Goal: Task Accomplishment & Management: Manage account settings

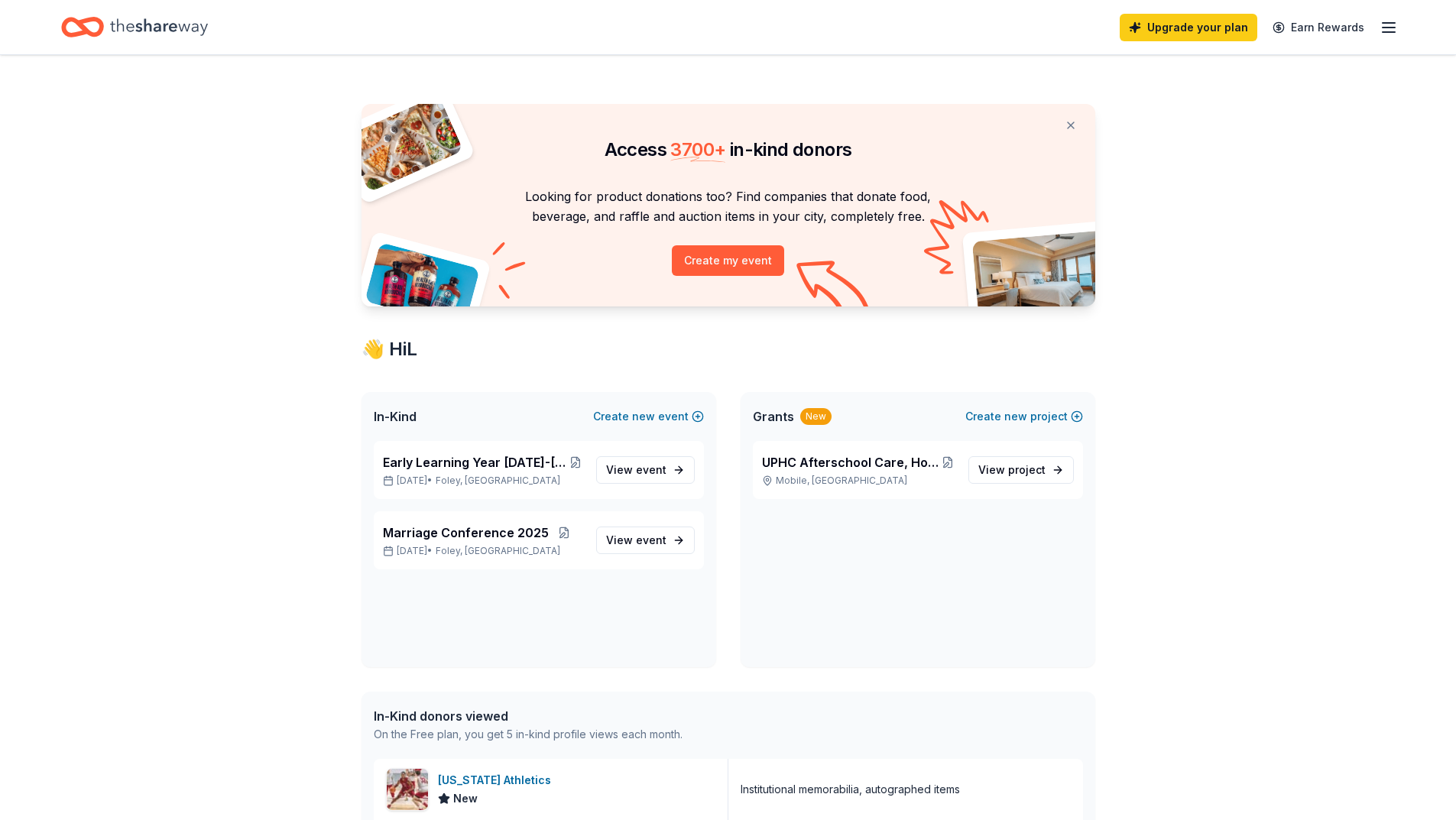
click at [1395, 26] on icon "button" at bounding box center [1389, 28] width 19 height 19
click at [1207, 191] on span "Billing Free" at bounding box center [1219, 192] width 75 height 19
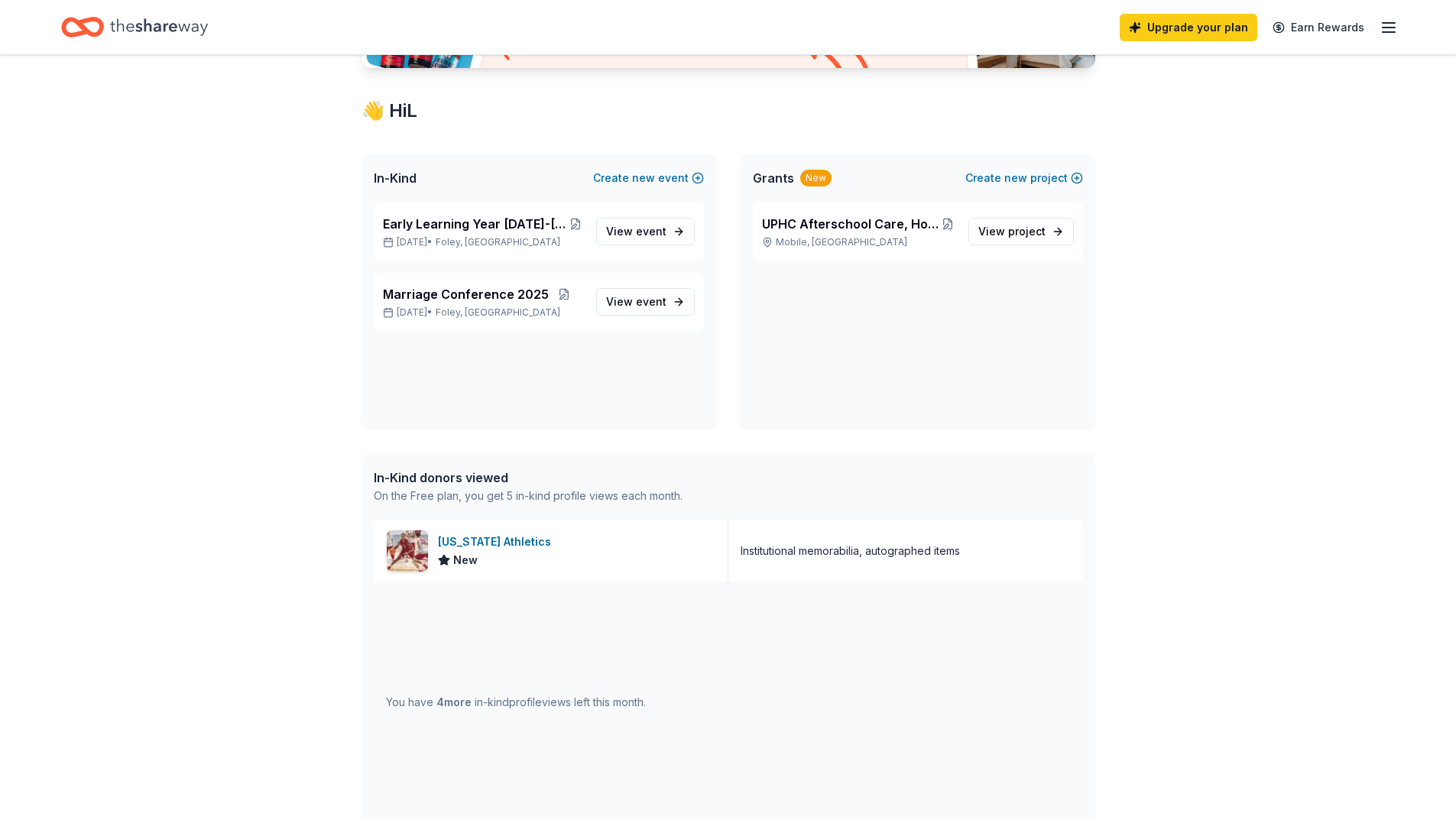
scroll to position [77, 0]
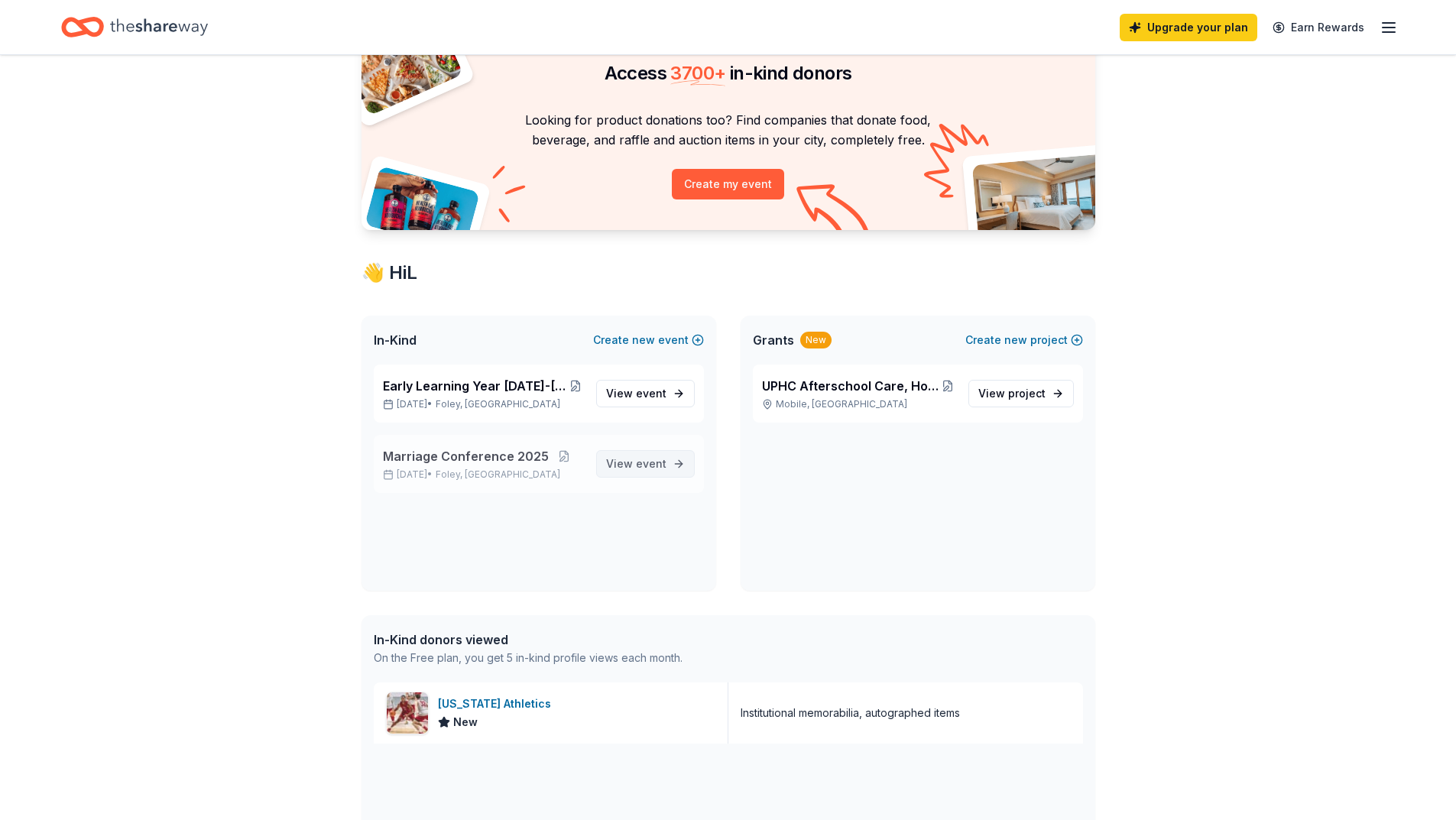
click at [637, 469] on span "View event" at bounding box center [636, 464] width 61 height 19
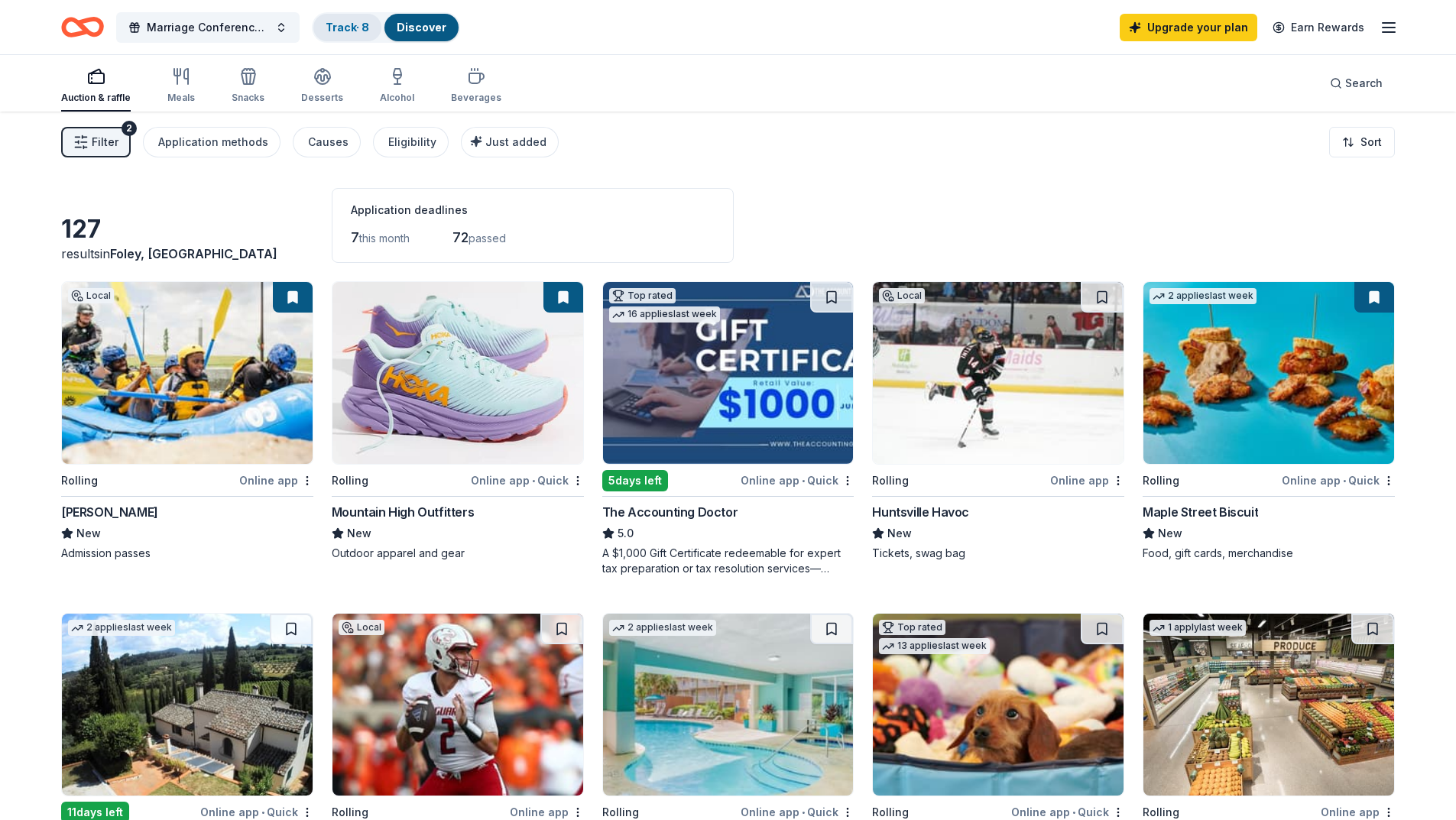
click at [344, 34] on div "Track · 8" at bounding box center [348, 27] width 68 height 27
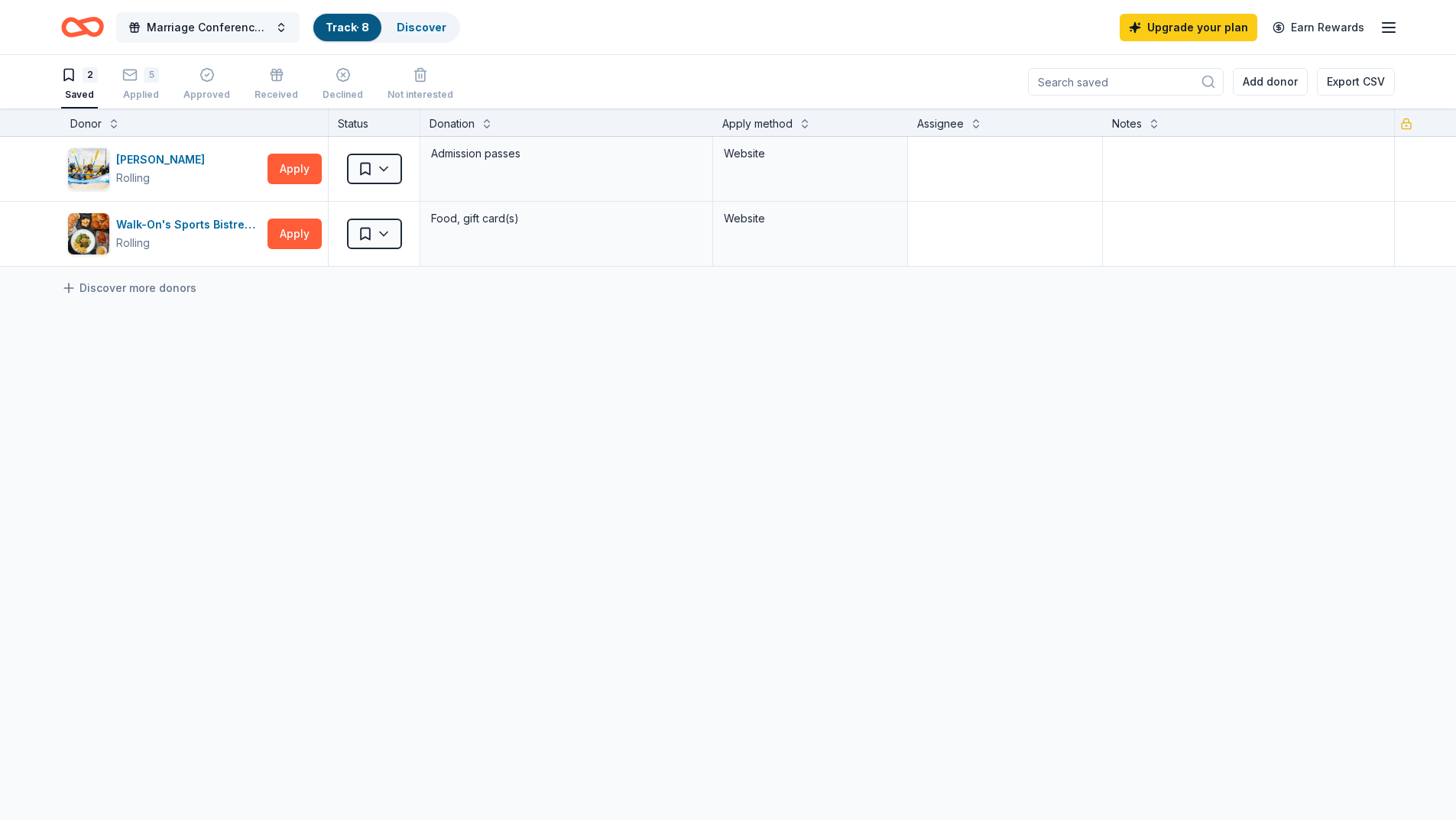
click at [274, 28] on button "Marriage Conference 2025" at bounding box center [207, 27] width 183 height 31
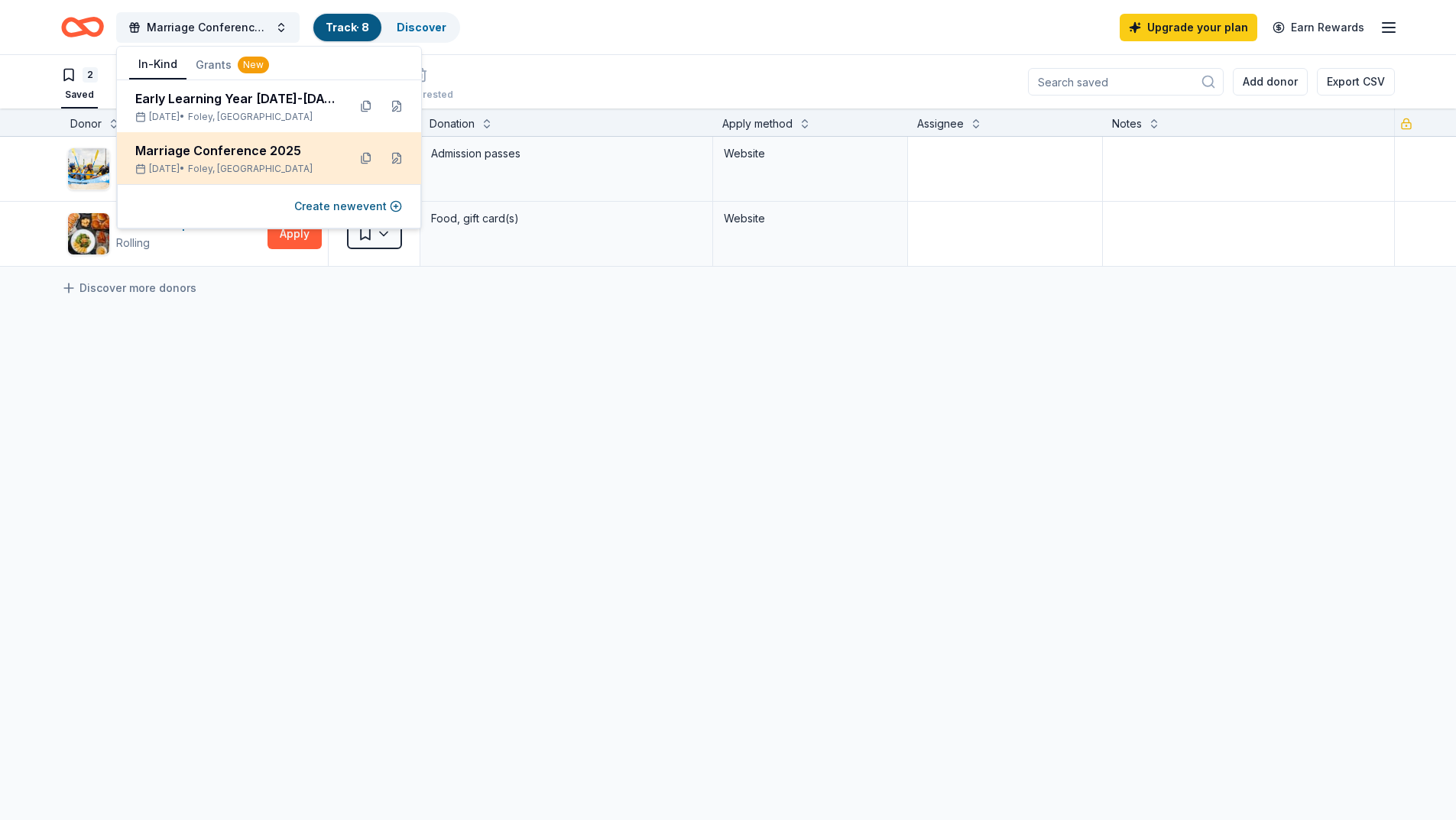
click at [273, 152] on div "Marriage Conference 2025" at bounding box center [235, 151] width 200 height 19
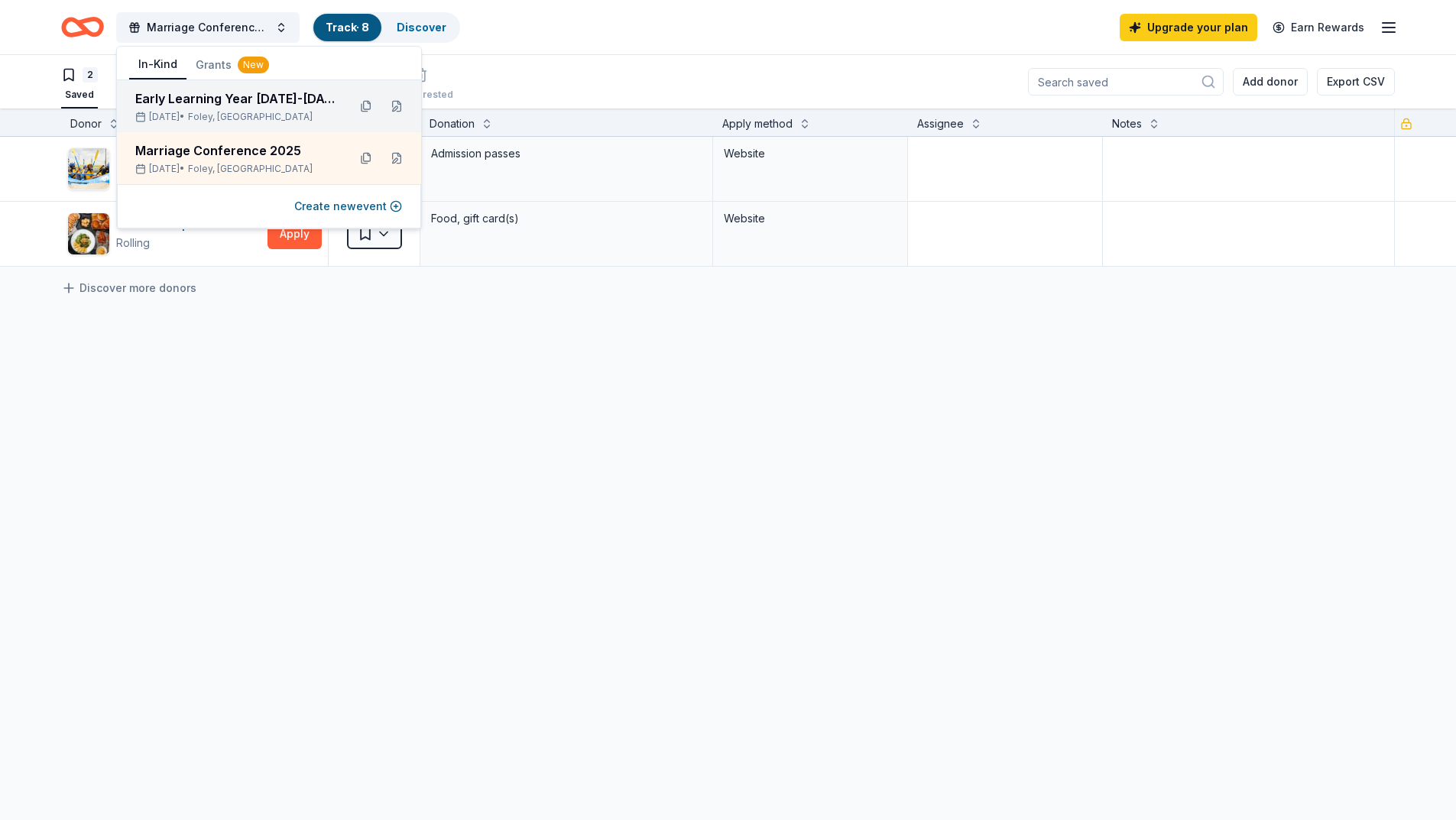
click at [285, 101] on div "Early Learning Year [DATE]-[DATE] Fall Festival and Yard Sale" at bounding box center [235, 99] width 200 height 19
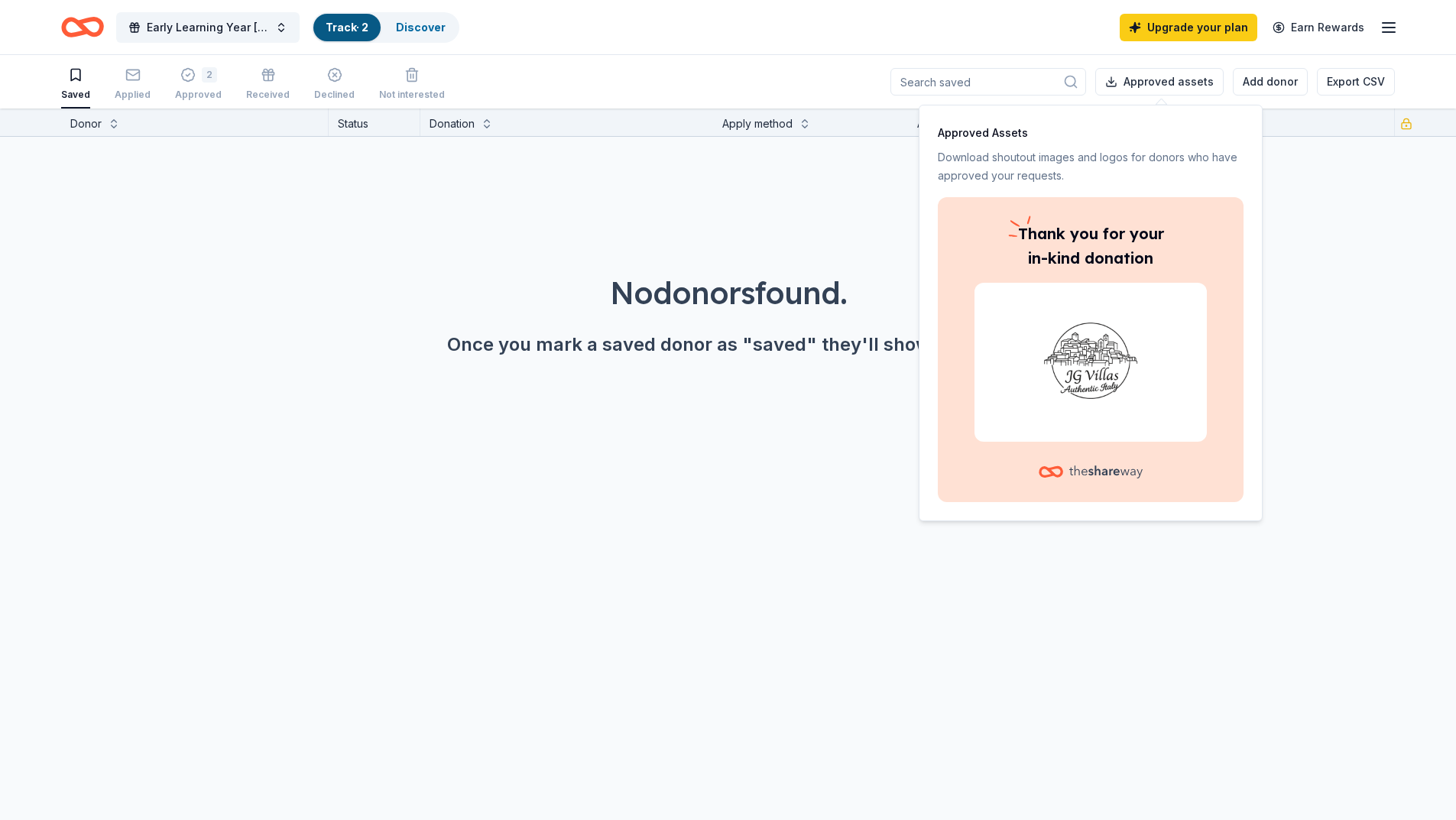
click at [358, 26] on link "Track · 2" at bounding box center [347, 26] width 43 height 13
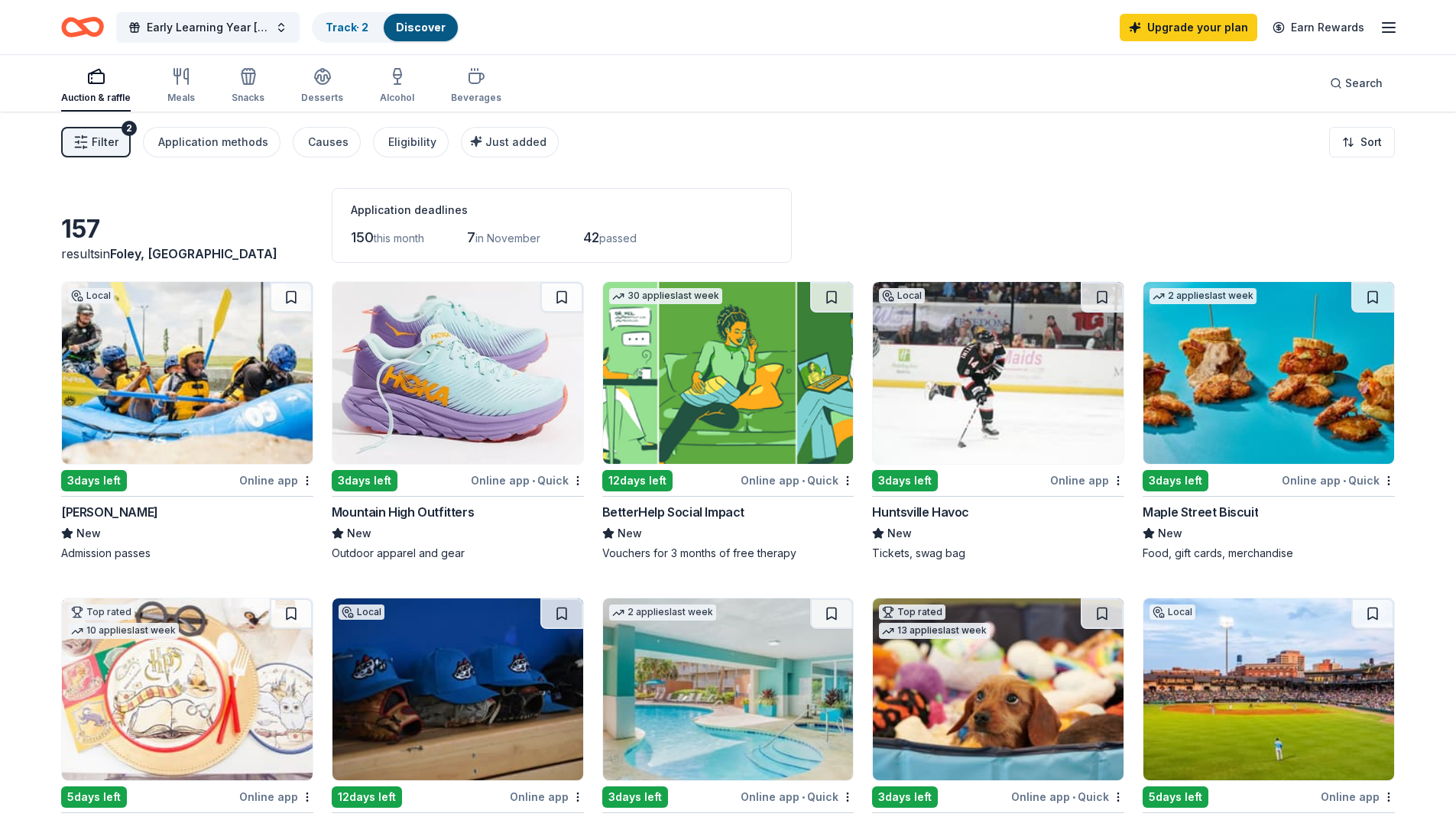
click at [427, 23] on link "Discover" at bounding box center [420, 26] width 49 height 13
click at [344, 27] on link "Track · 2" at bounding box center [347, 26] width 43 height 13
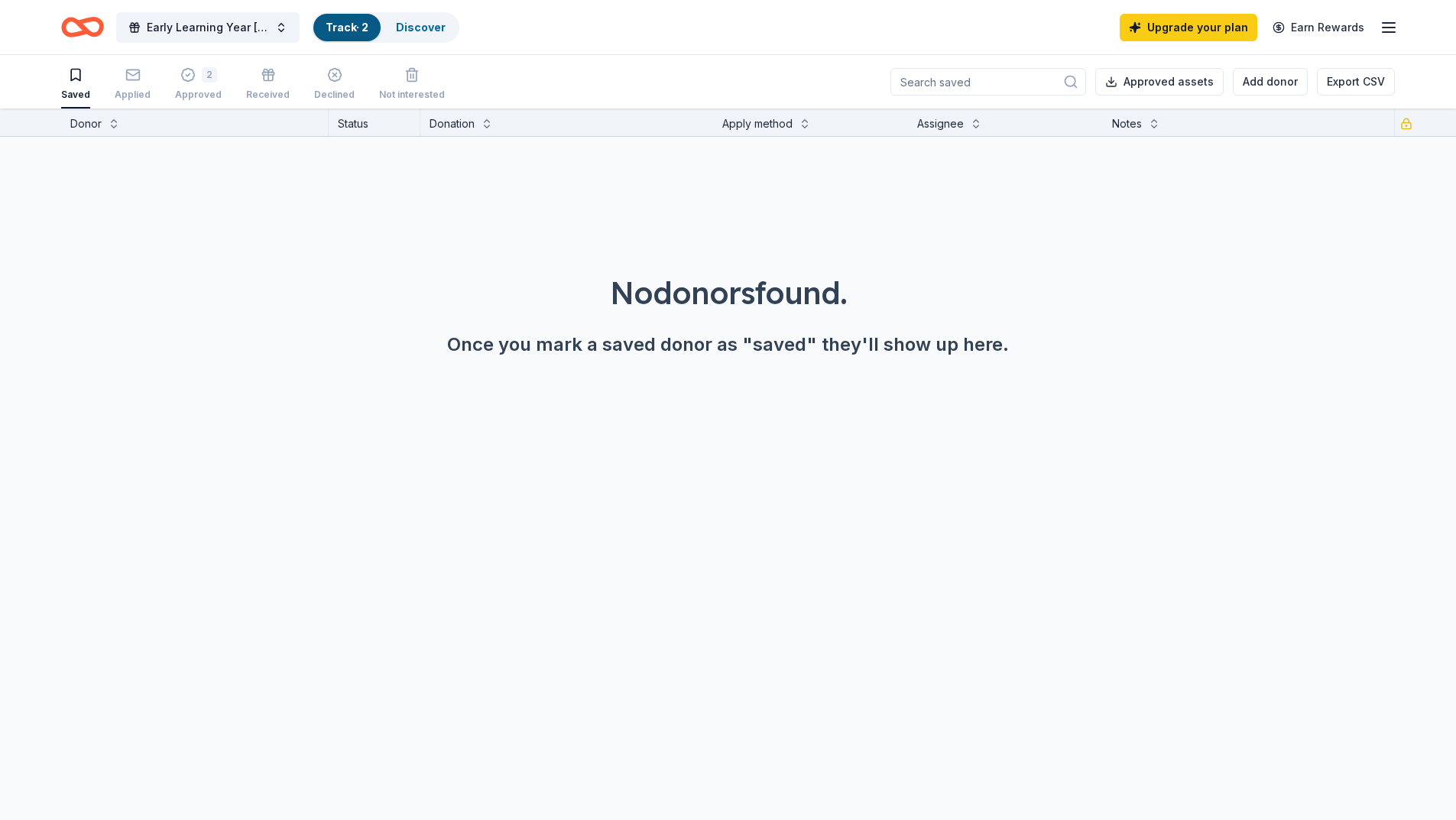
scroll to position [1, 0]
click at [265, 27] on span "Early Learning Year [DATE]-[DATE] Fall Festival and Yard Sale" at bounding box center [207, 28] width 122 height 19
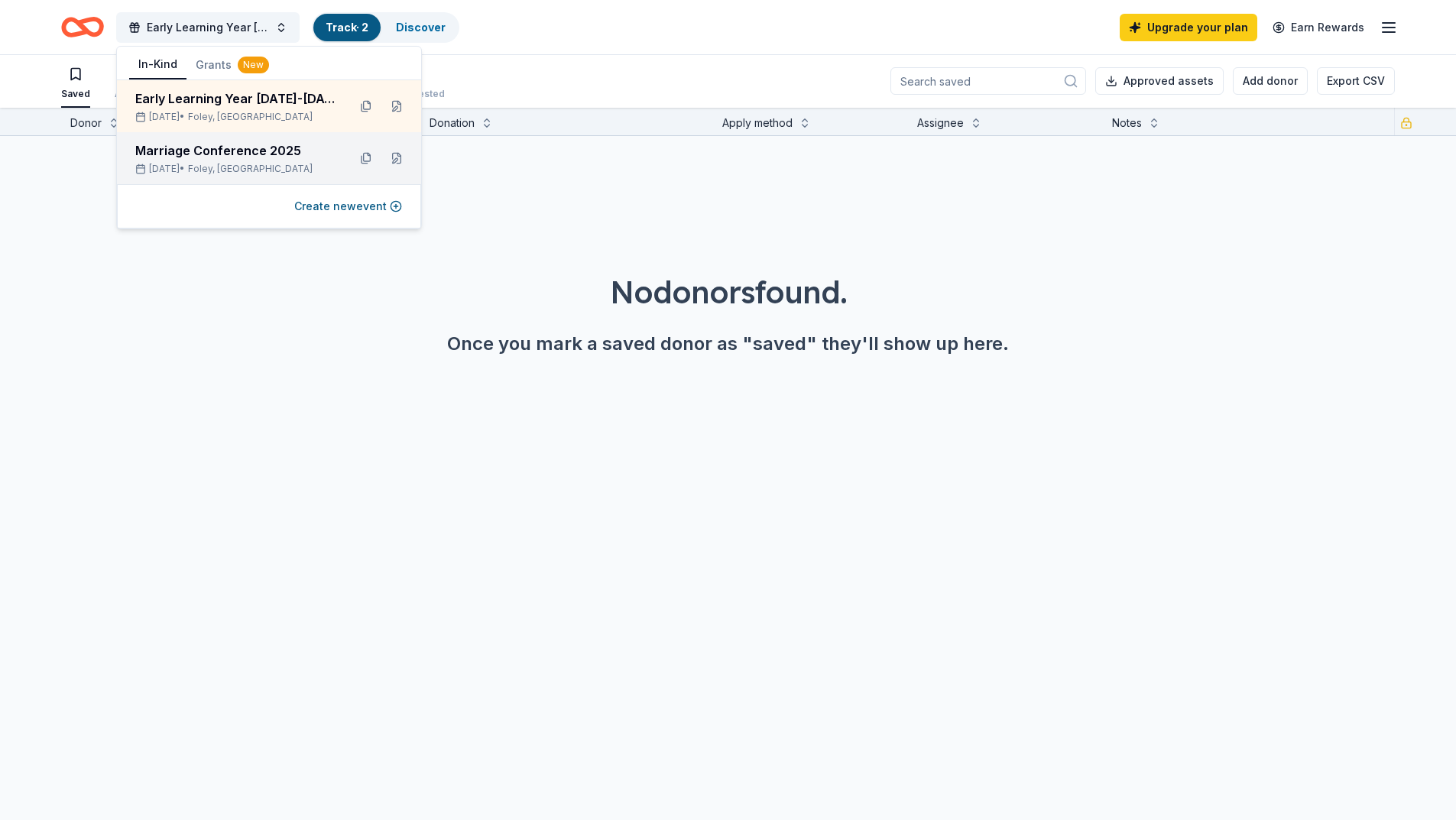
click at [269, 151] on div "Marriage Conference 2025" at bounding box center [235, 151] width 200 height 19
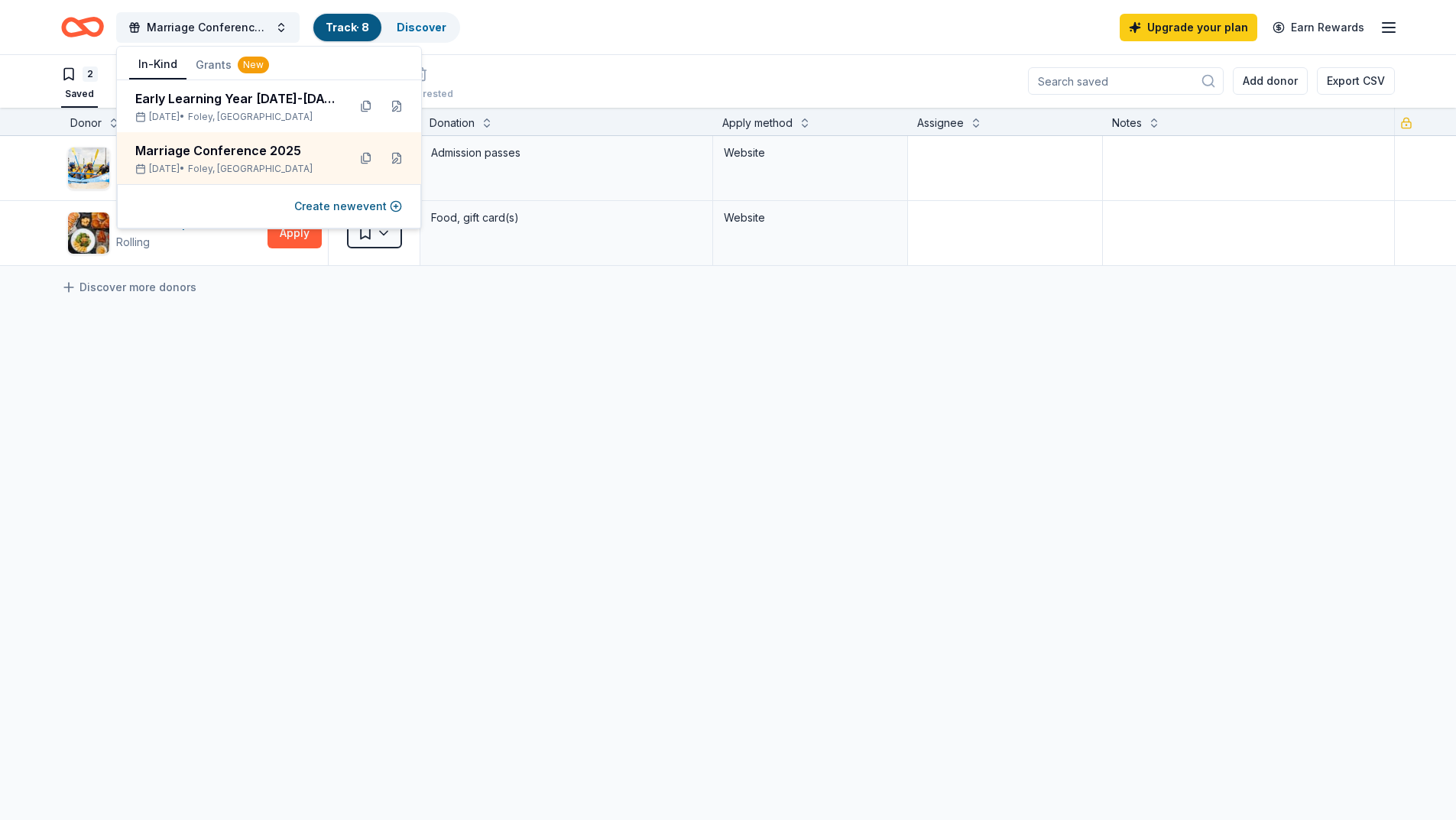
click at [459, 316] on div "[PERSON_NAME] Whitewater Rolling Apply Saved Admission passes Website Walk-On's…" at bounding box center [728, 344] width 1456 height 417
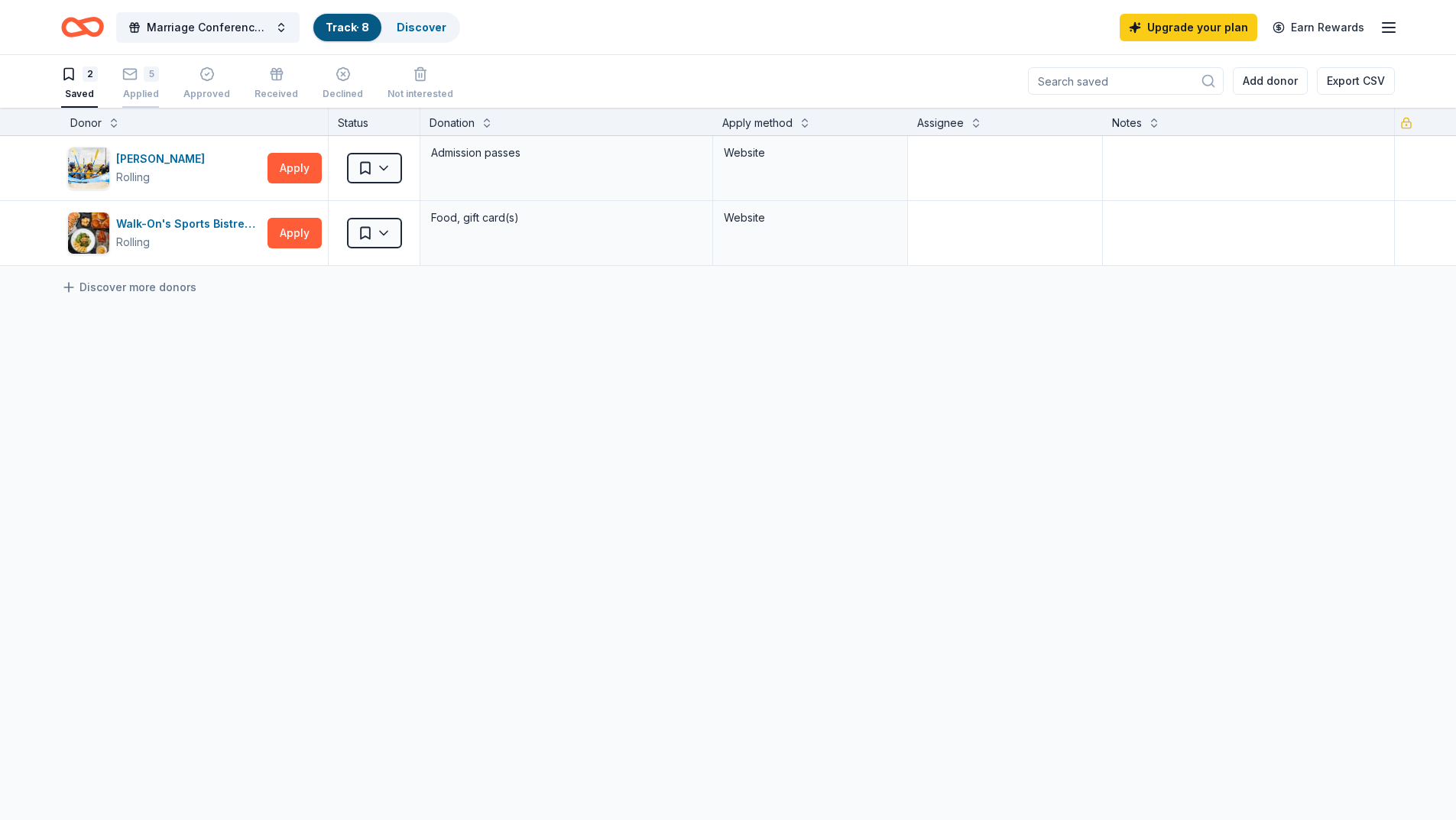
click at [142, 91] on div "Applied" at bounding box center [140, 94] width 37 height 12
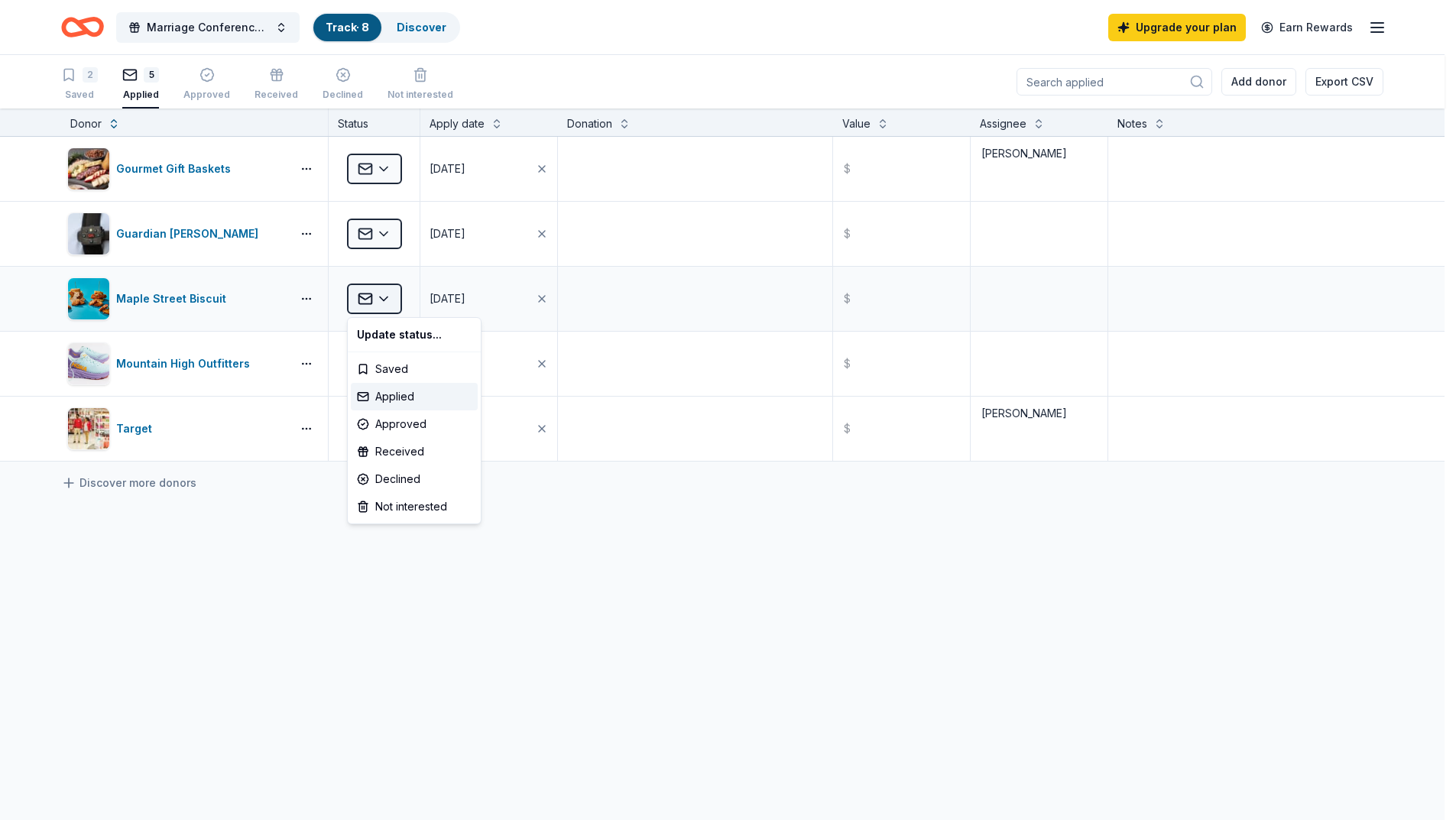
click at [378, 294] on html "Marriage Conference 2025 Track · 8 Discover Upgrade your plan Earn Rewards 2 Sa…" at bounding box center [728, 410] width 1456 height 820
drag, startPoint x: 285, startPoint y: 514, endPoint x: 278, endPoint y: 454, distance: 60.4
click at [286, 514] on html "Marriage Conference 2025 Track · 8 Discover Upgrade your plan Earn Rewards 2 Sa…" at bounding box center [733, 410] width 1467 height 820
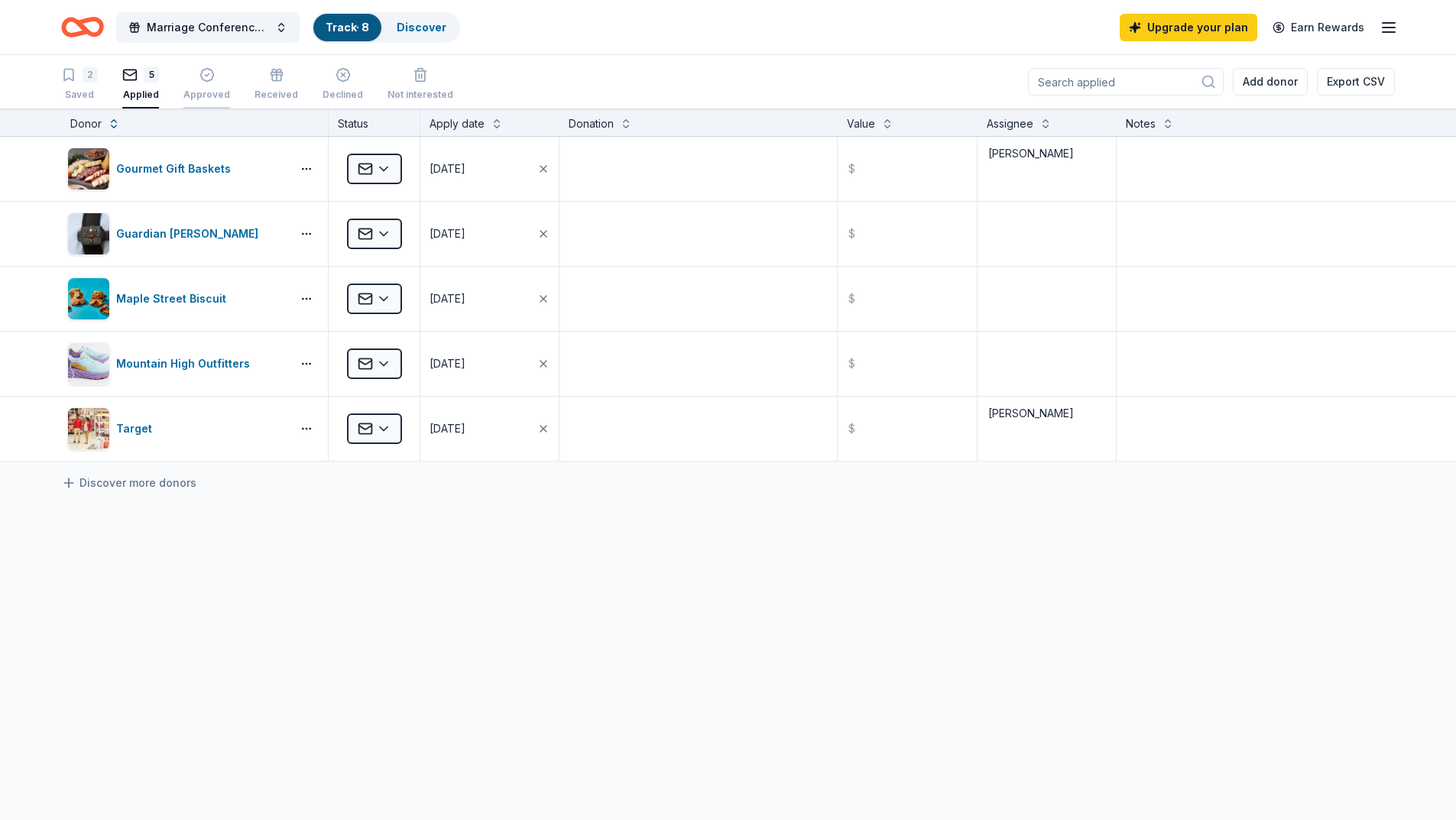
click at [210, 91] on div "Approved" at bounding box center [206, 95] width 47 height 12
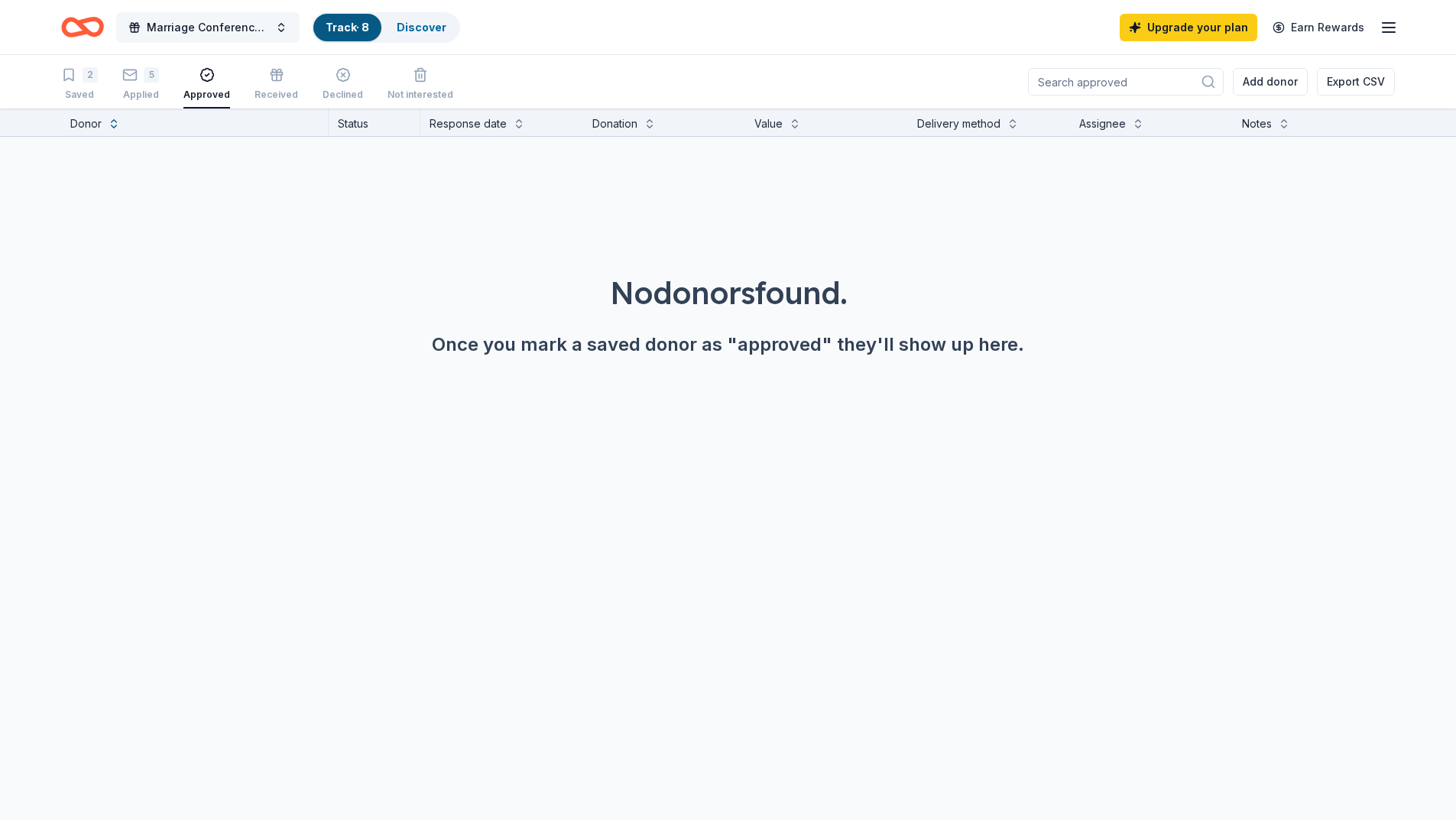
click at [274, 25] on button "Marriage Conference 2025" at bounding box center [207, 27] width 183 height 31
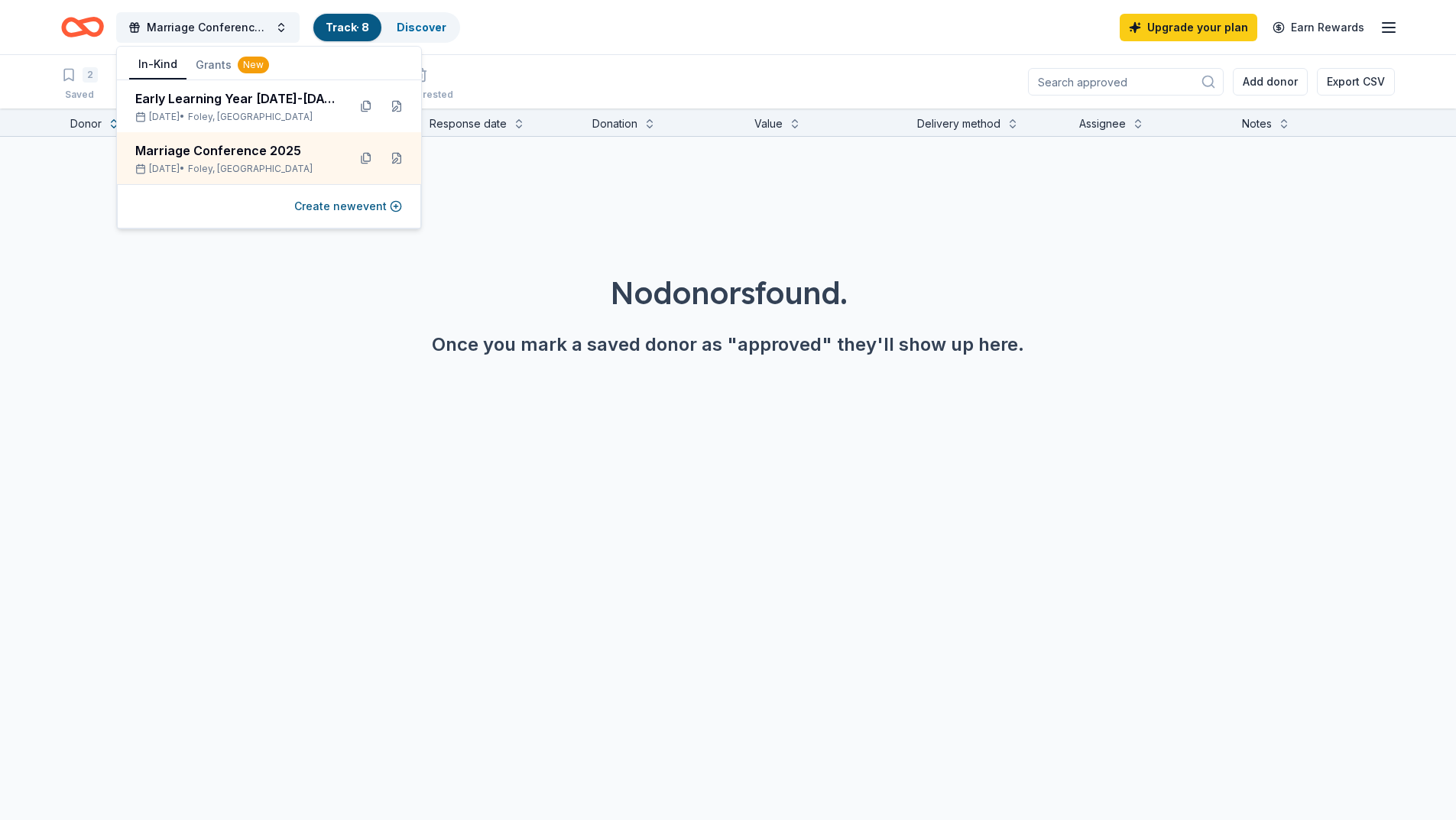
click at [554, 41] on div "Marriage Conference 2025 Track · 8 Discover Upgrade your plan Earn Rewards" at bounding box center [728, 27] width 1333 height 36
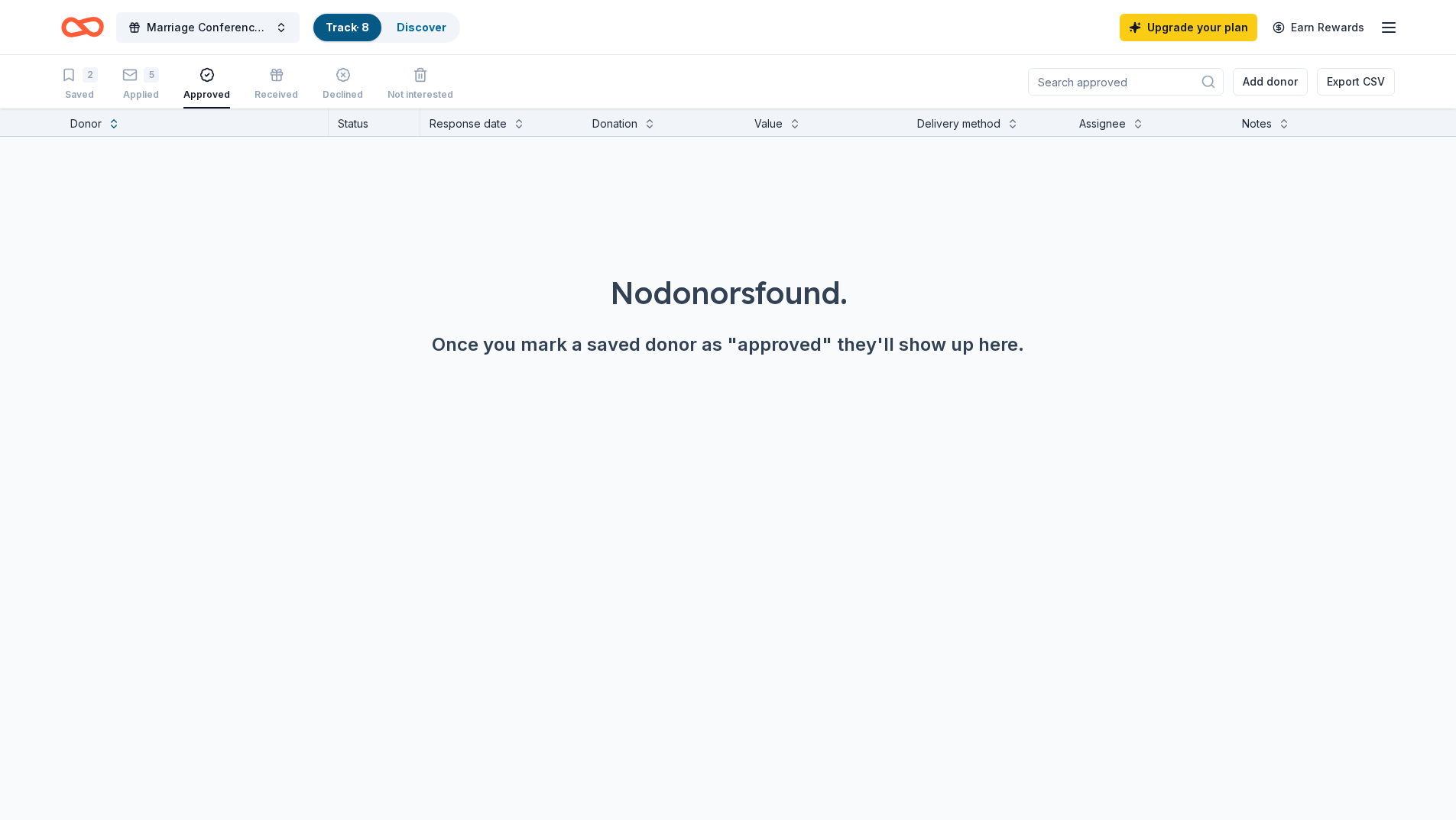
click at [92, 26] on icon "Home" at bounding box center [83, 27] width 43 height 36
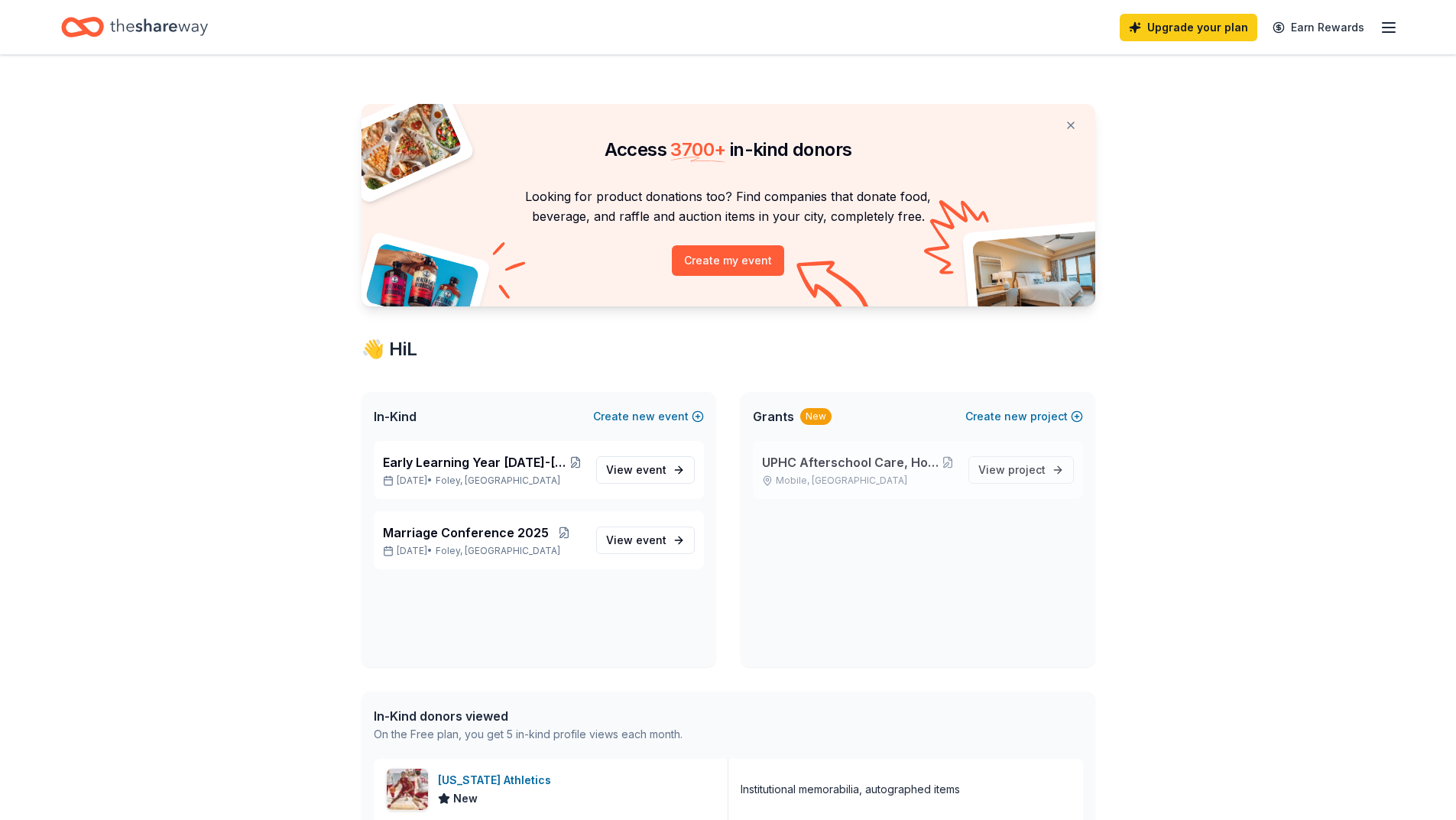
click at [838, 475] on p "Mobile, [GEOGRAPHIC_DATA]" at bounding box center [859, 481] width 194 height 12
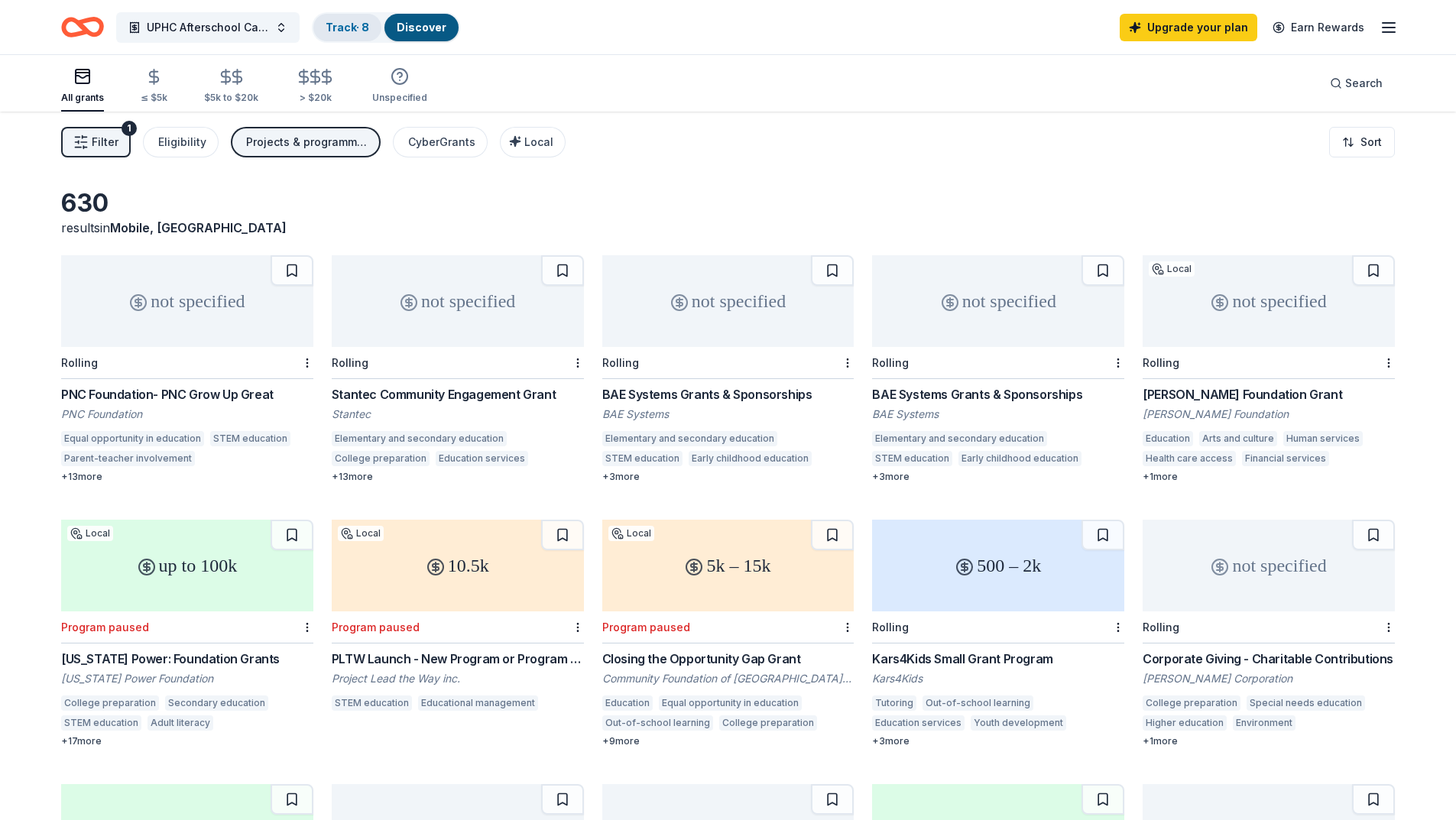
click at [343, 32] on link "Track · 8" at bounding box center [347, 26] width 43 height 13
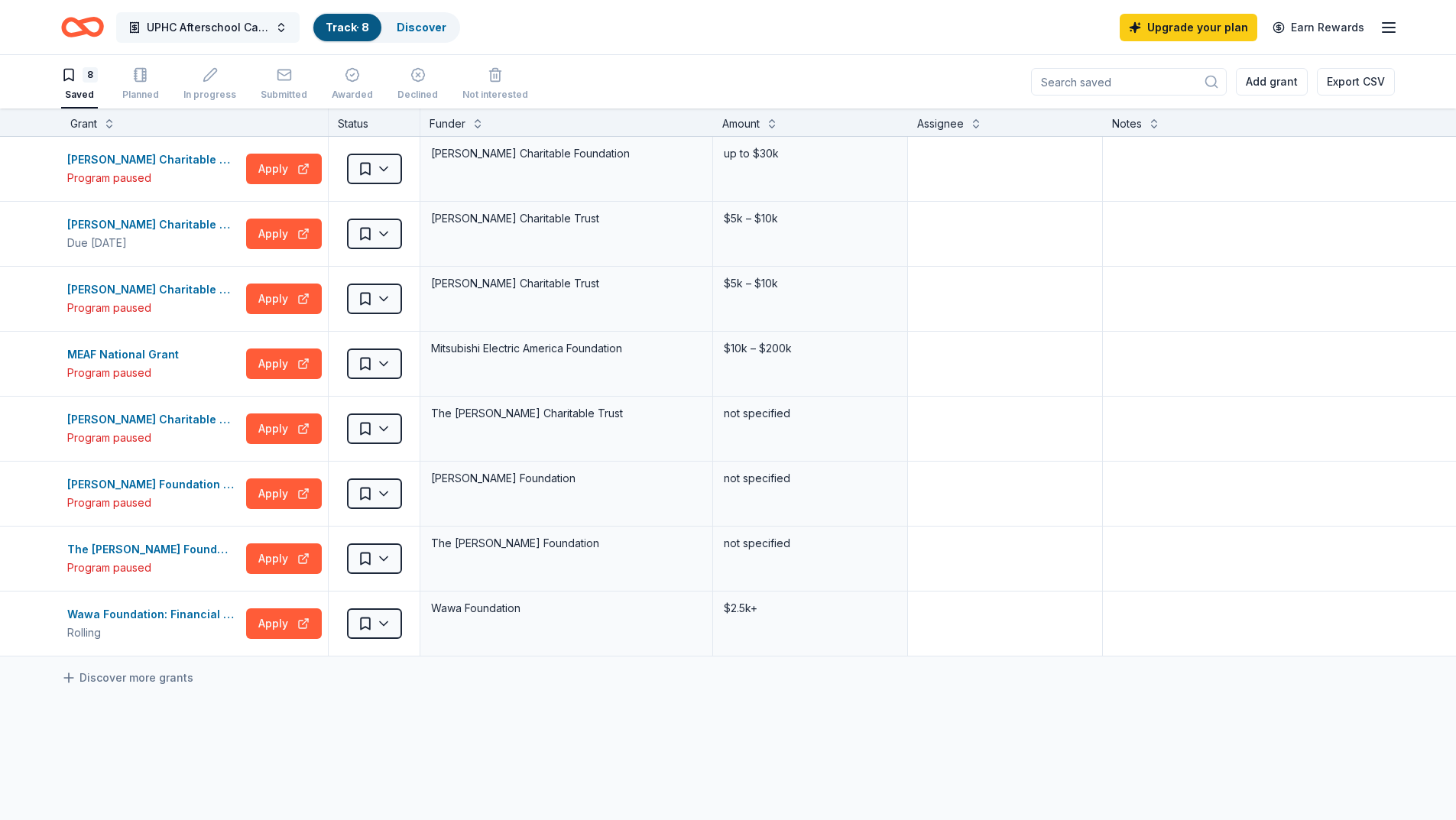
click at [277, 25] on button "UPHC Afterschool Care, Homework & Literacy Help Grant" at bounding box center [207, 27] width 183 height 31
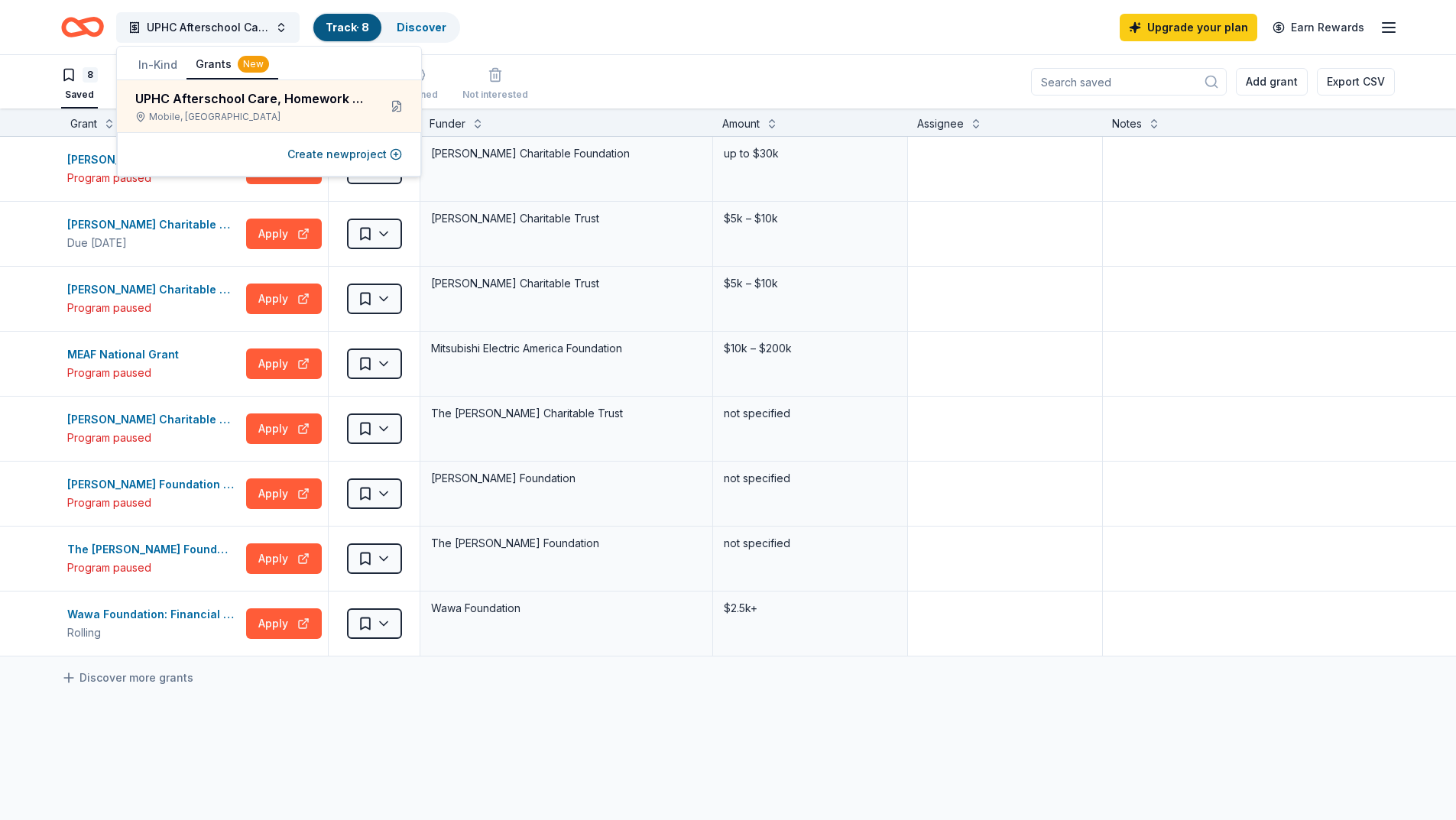
click at [572, 19] on div "UPHC Afterschool Care, Homework & Literacy Help Grant Track · 8 Discover Upgrad…" at bounding box center [728, 27] width 1333 height 36
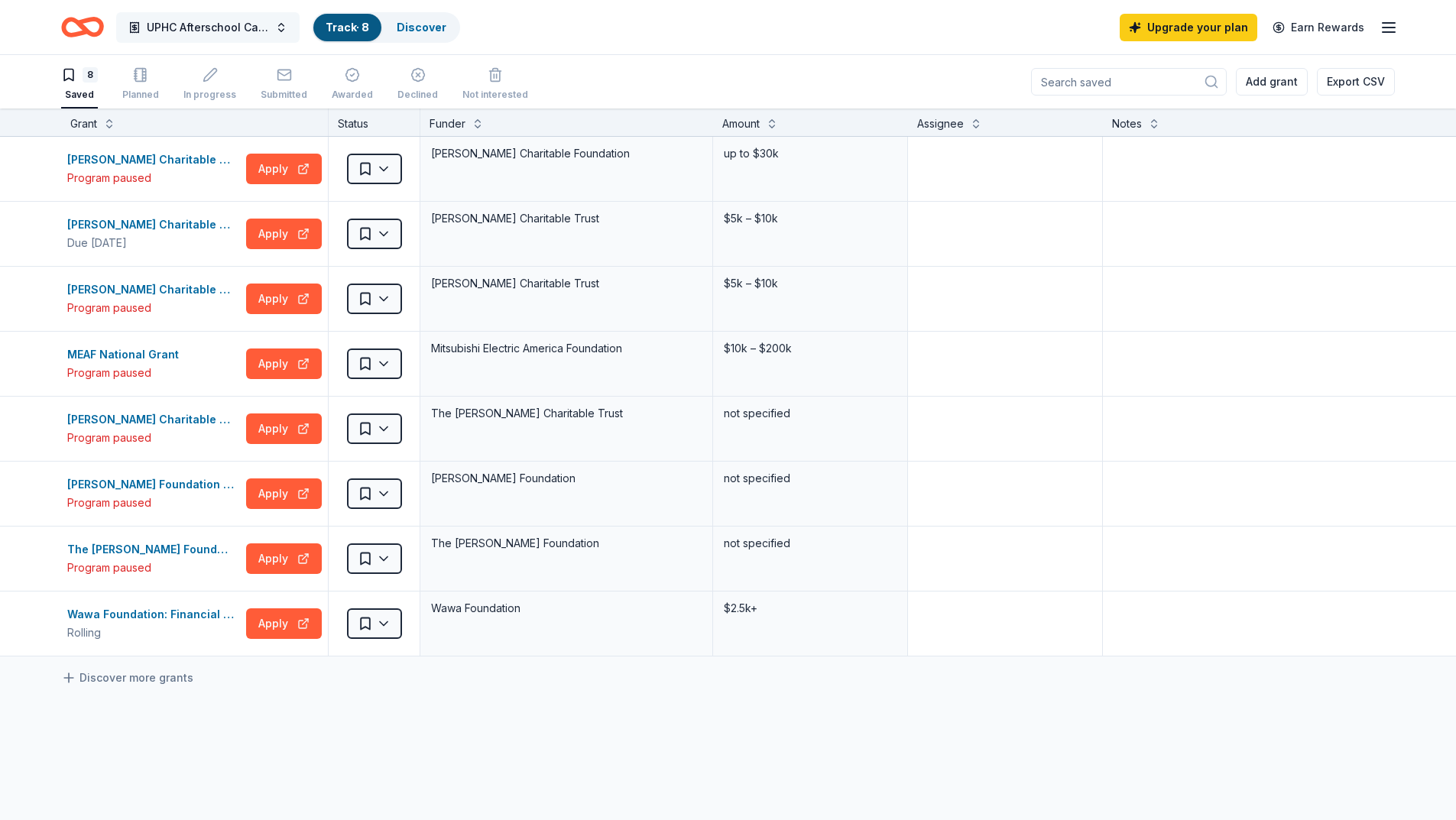
click at [265, 28] on span "UPHC Afterschool Care, Homework & Literacy Help Grant" at bounding box center [207, 28] width 122 height 19
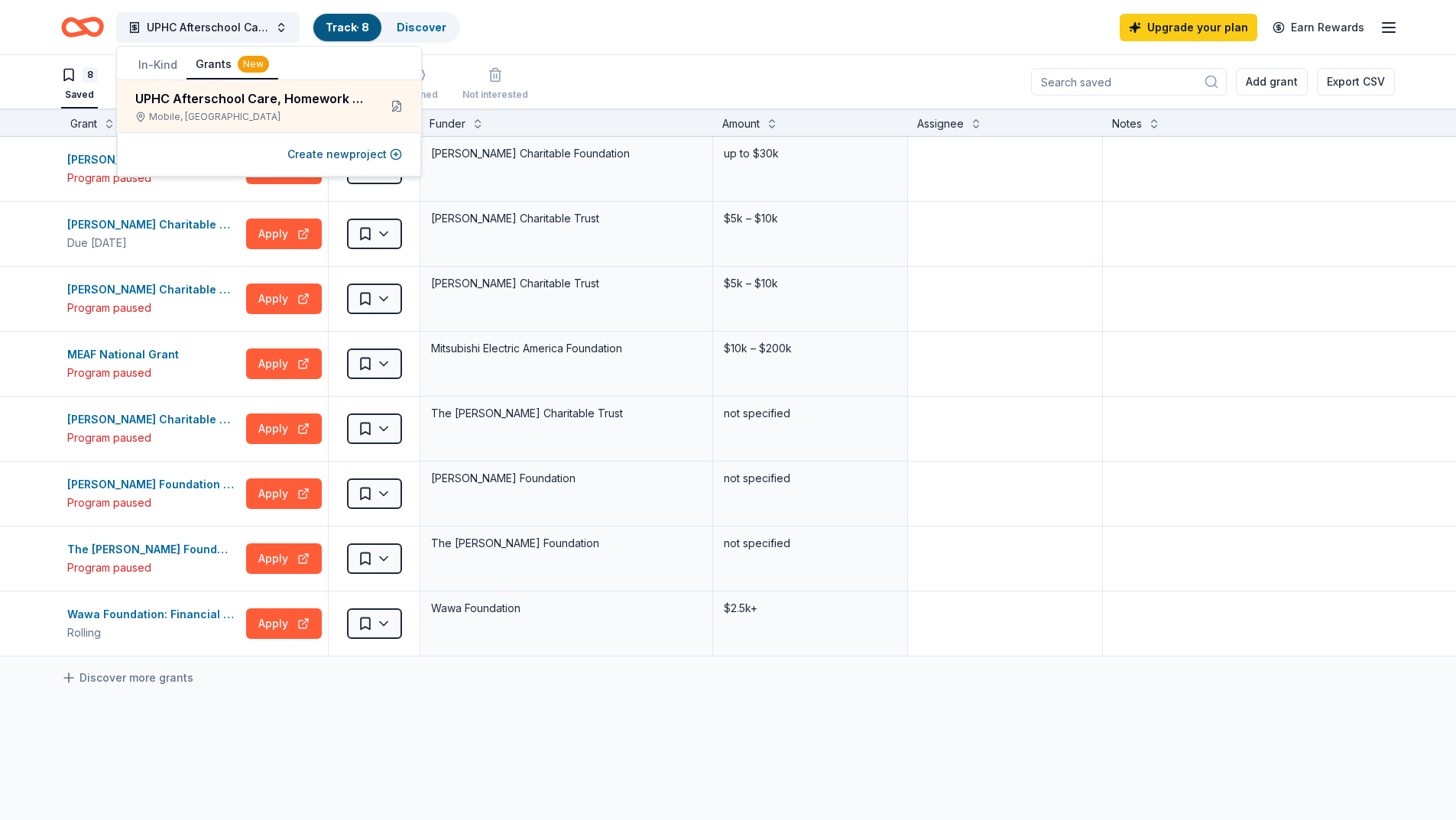
click at [159, 74] on button "In-Kind" at bounding box center [158, 65] width 57 height 27
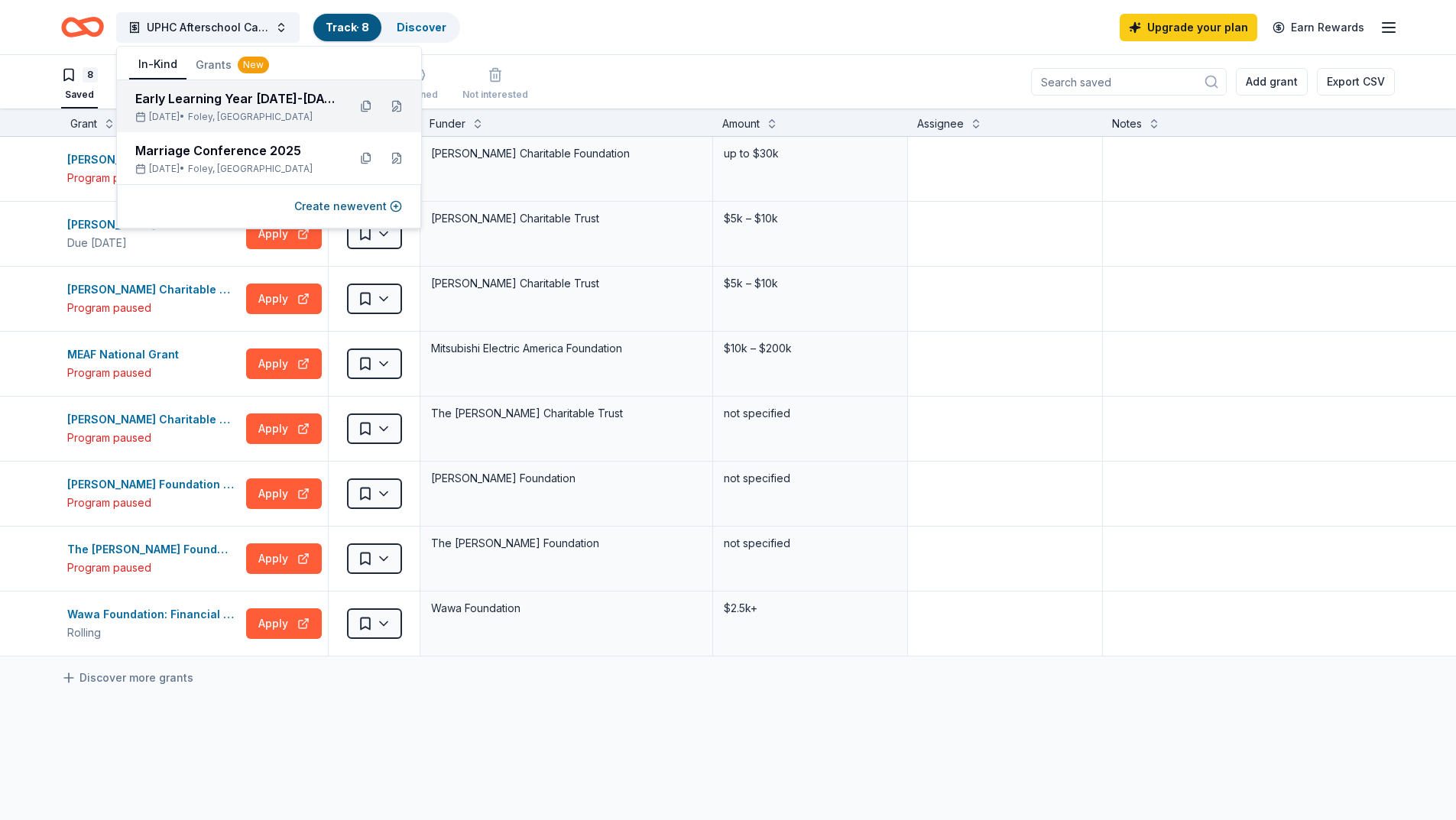
click at [245, 110] on div "Early Learning Year [DATE]-[DATE] Fall Festival and Yard Sale [DATE] • Foley, AL" at bounding box center [235, 106] width 200 height 33
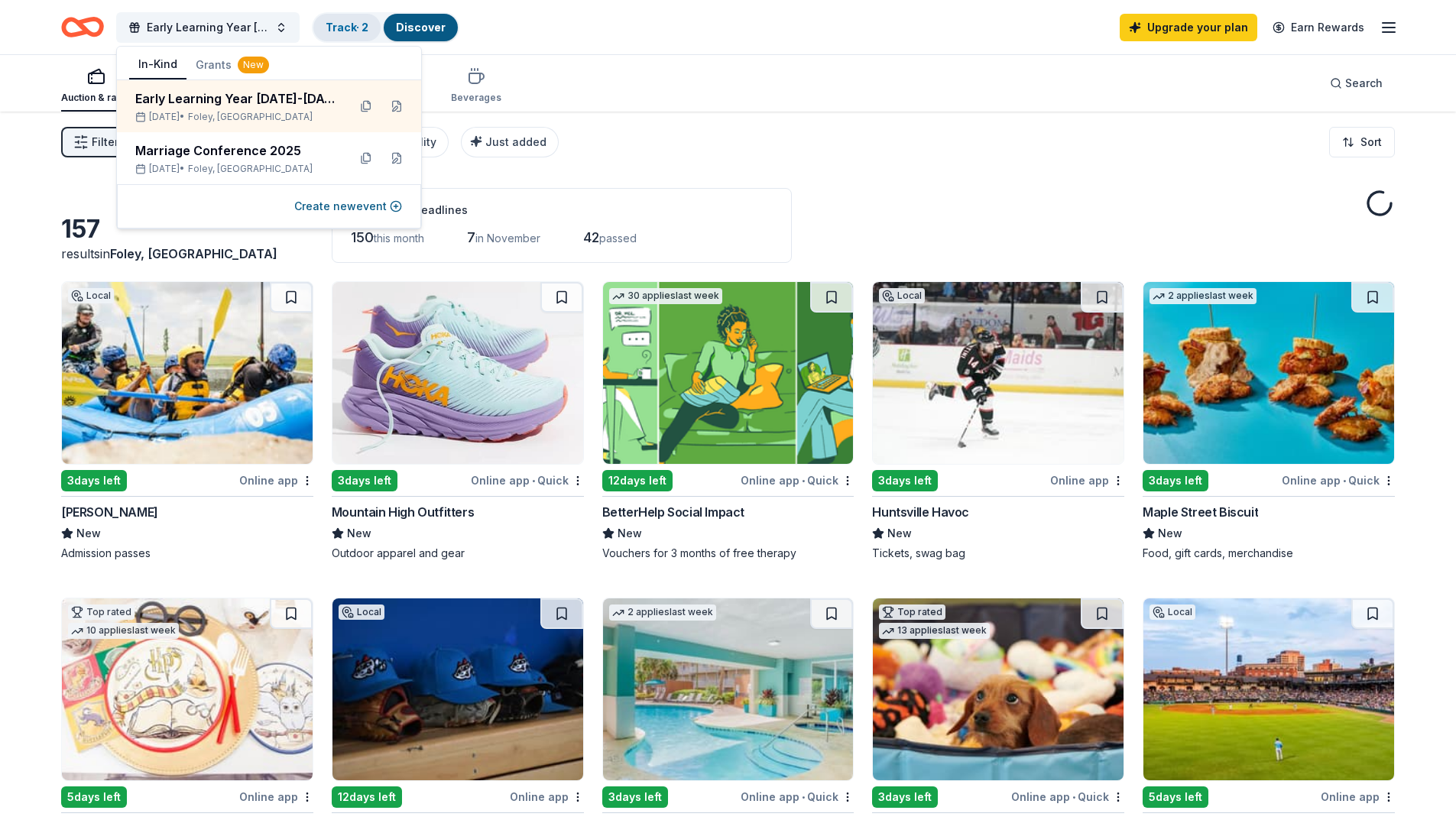
click at [363, 29] on link "Track · 2" at bounding box center [347, 26] width 43 height 13
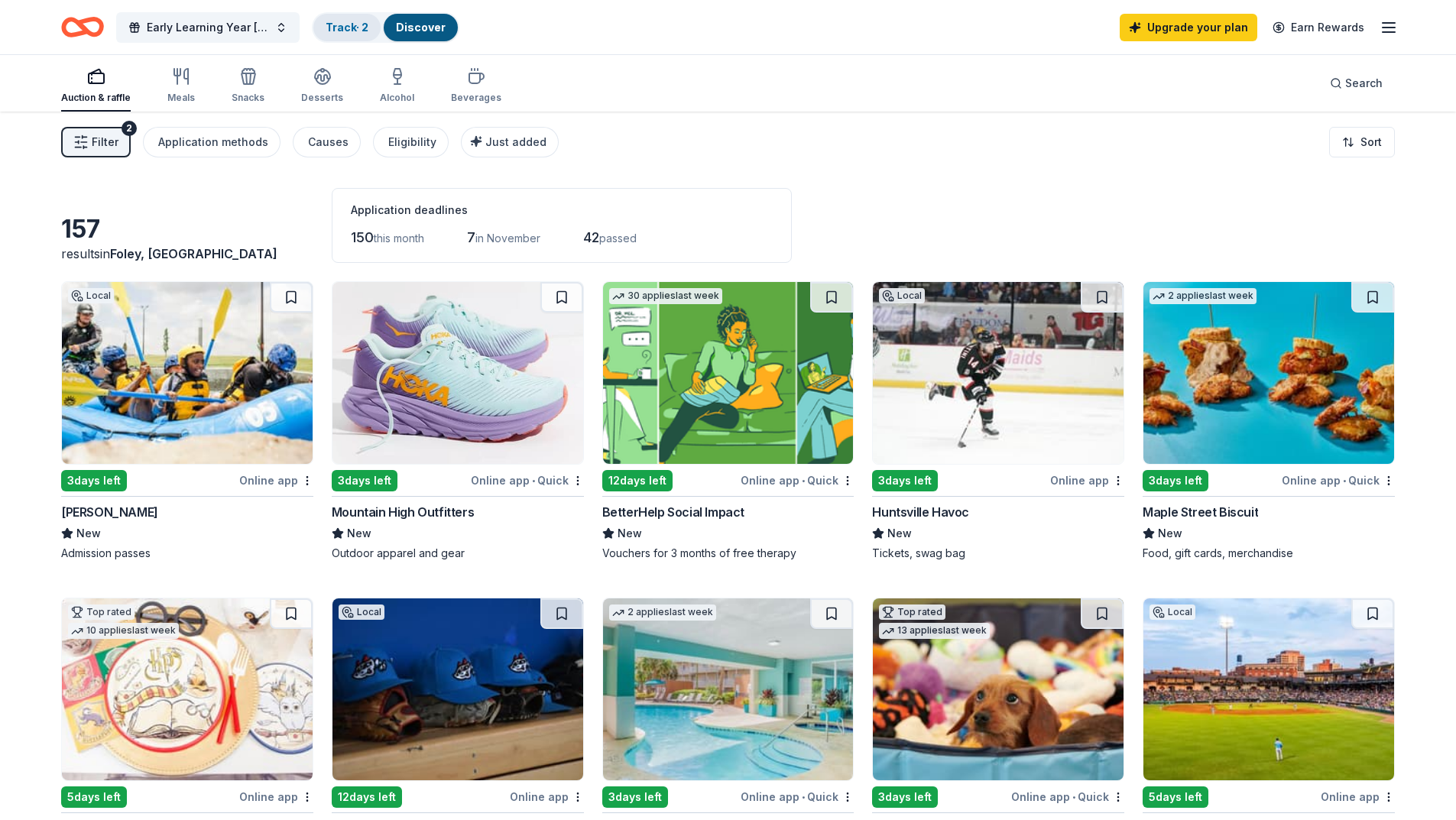
scroll to position [1, 0]
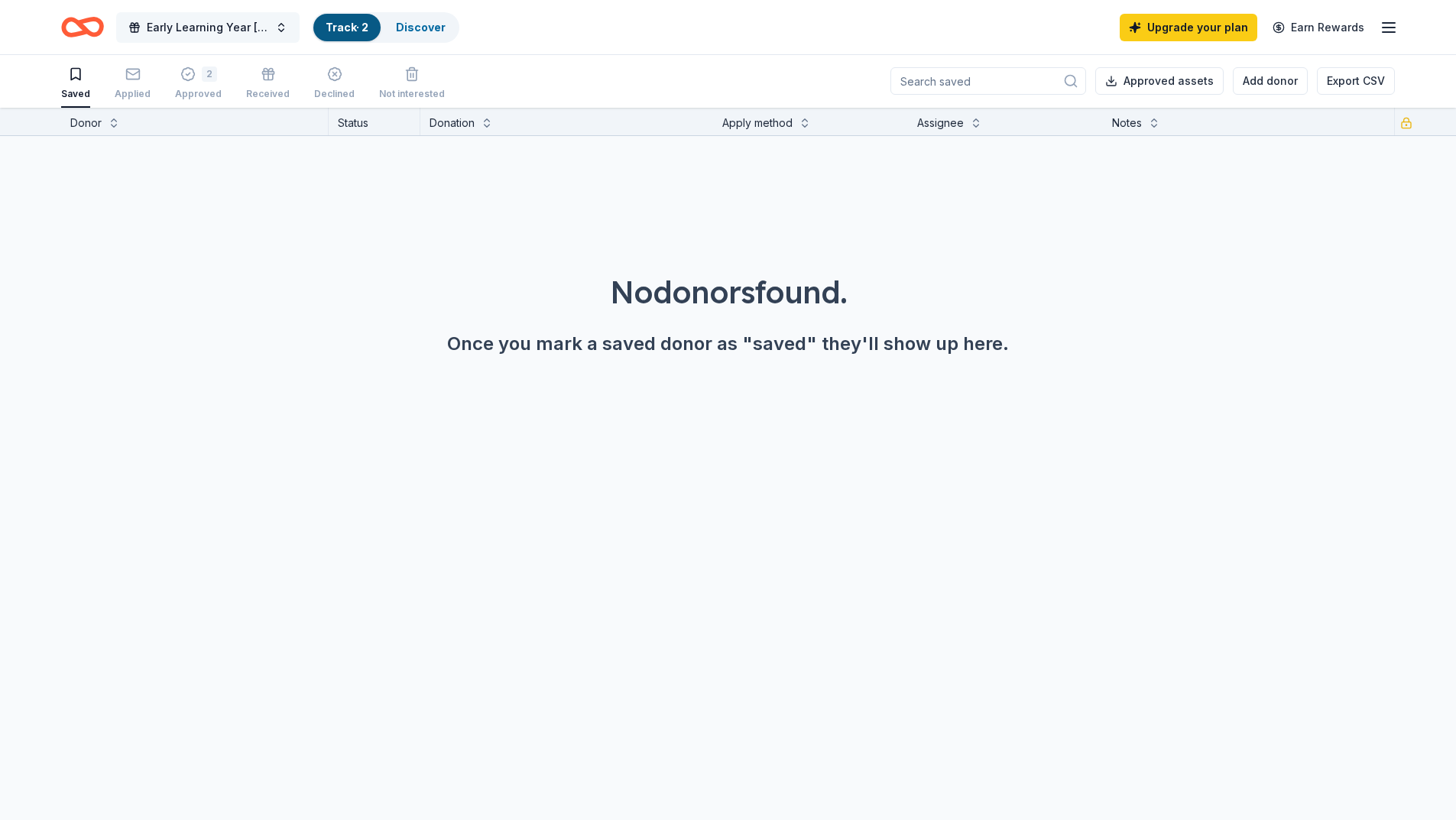
click at [274, 32] on button "Early Learning Year [DATE]-[DATE] Fall Festival and Yard Sale" at bounding box center [207, 27] width 183 height 31
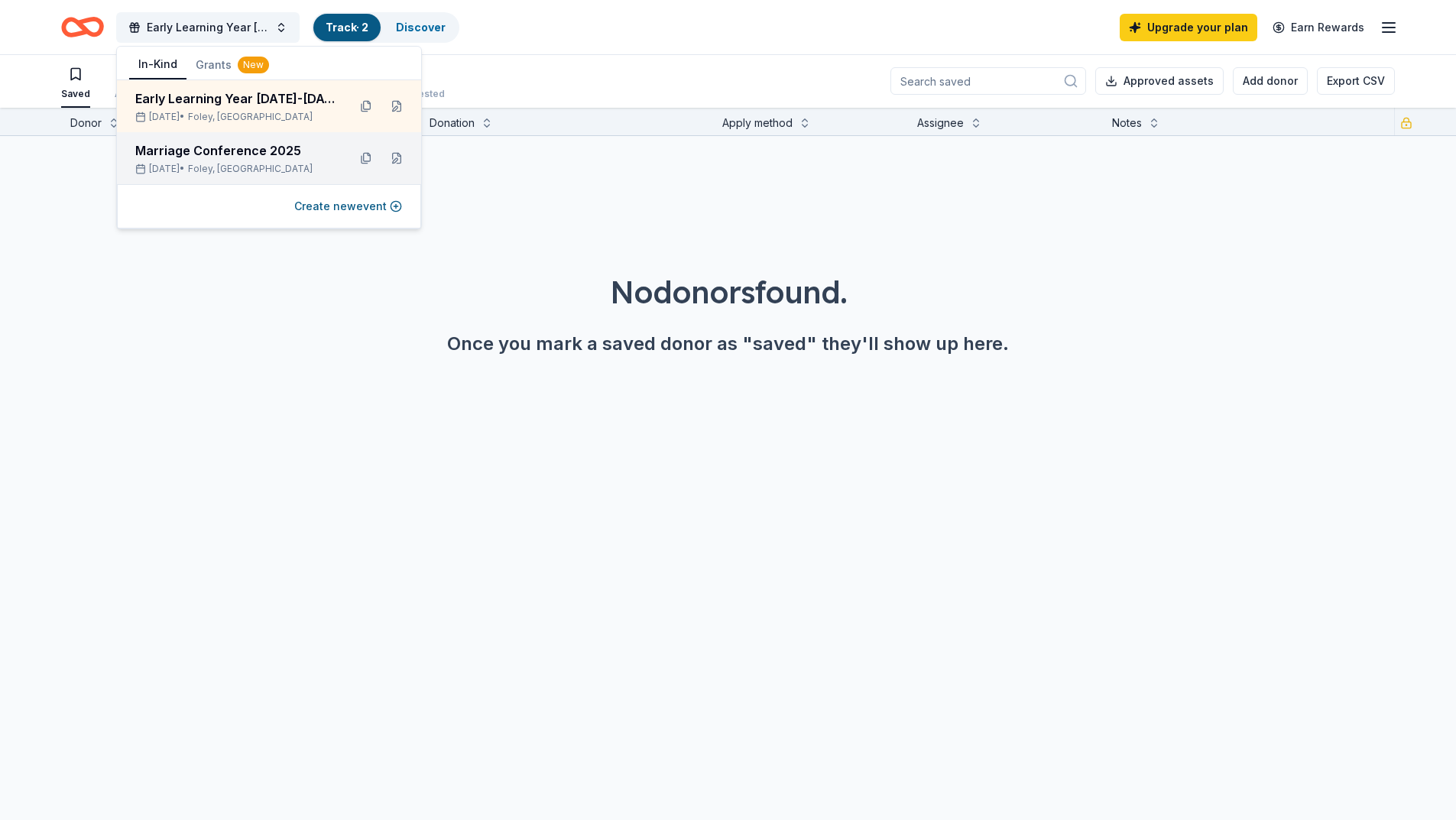
click at [257, 158] on div "Marriage Conference 2025" at bounding box center [235, 151] width 200 height 19
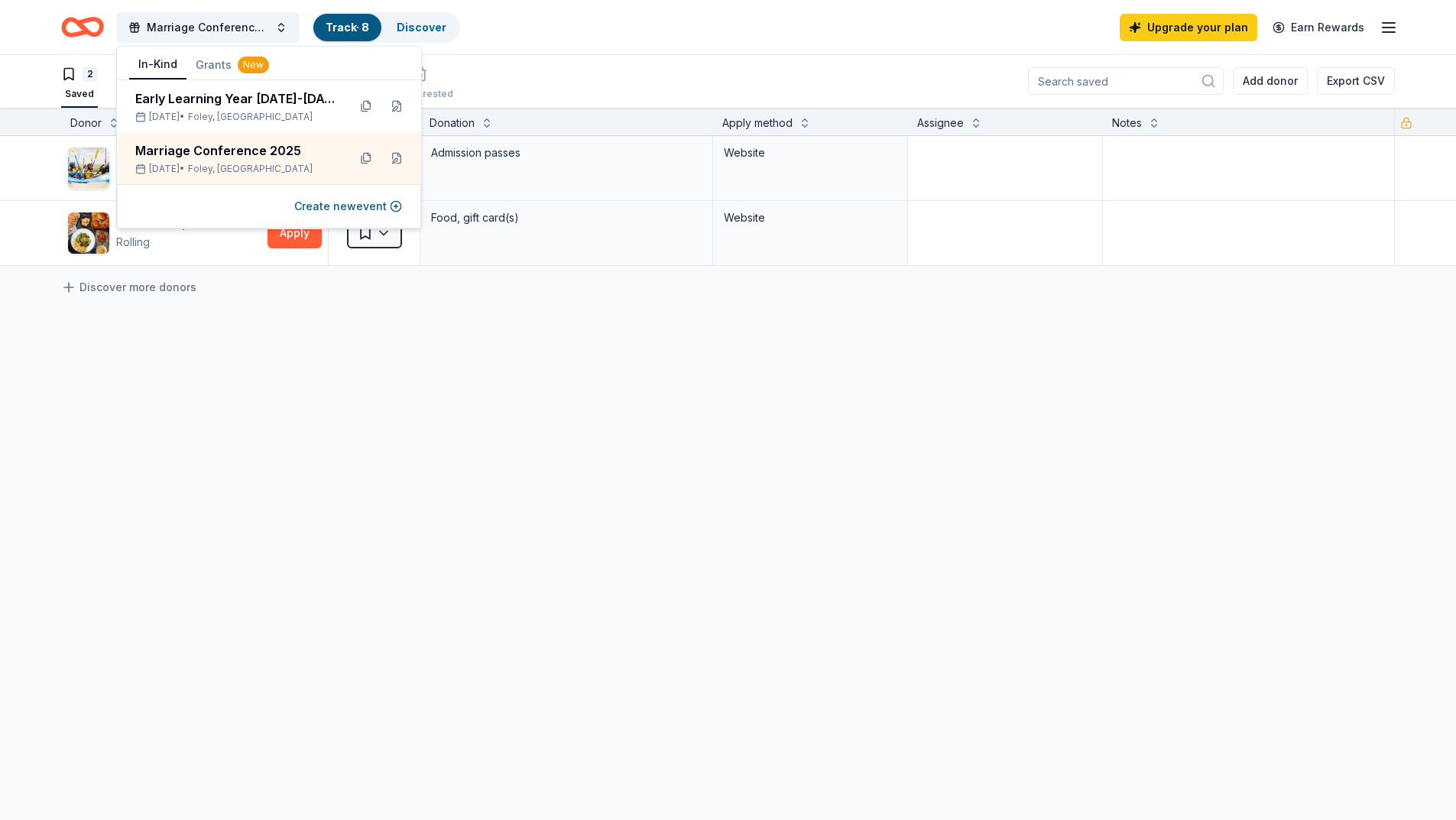
click at [350, 28] on link "Track · 8" at bounding box center [347, 26] width 43 height 13
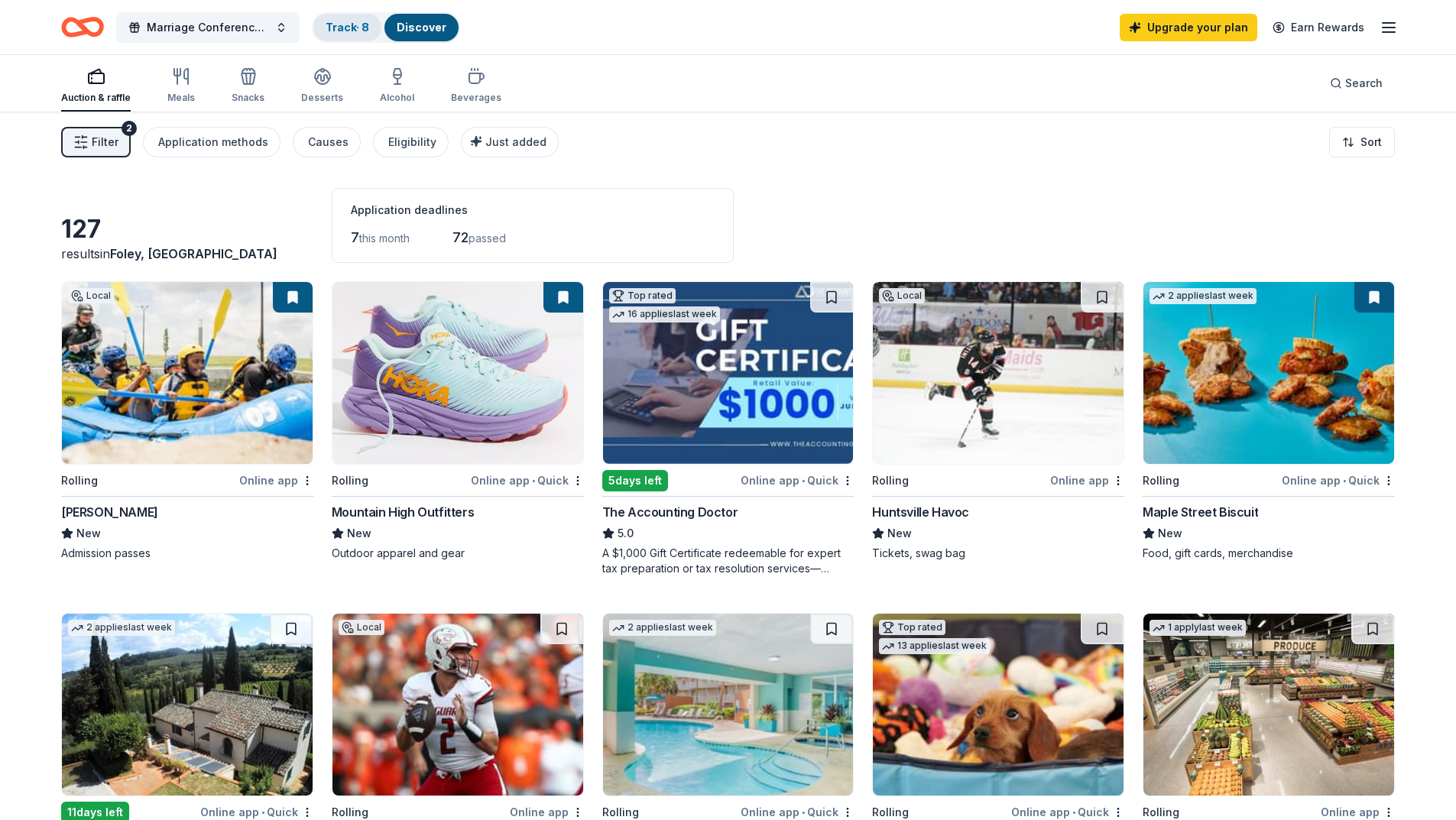
click at [339, 27] on link "Track · 8" at bounding box center [347, 26] width 43 height 13
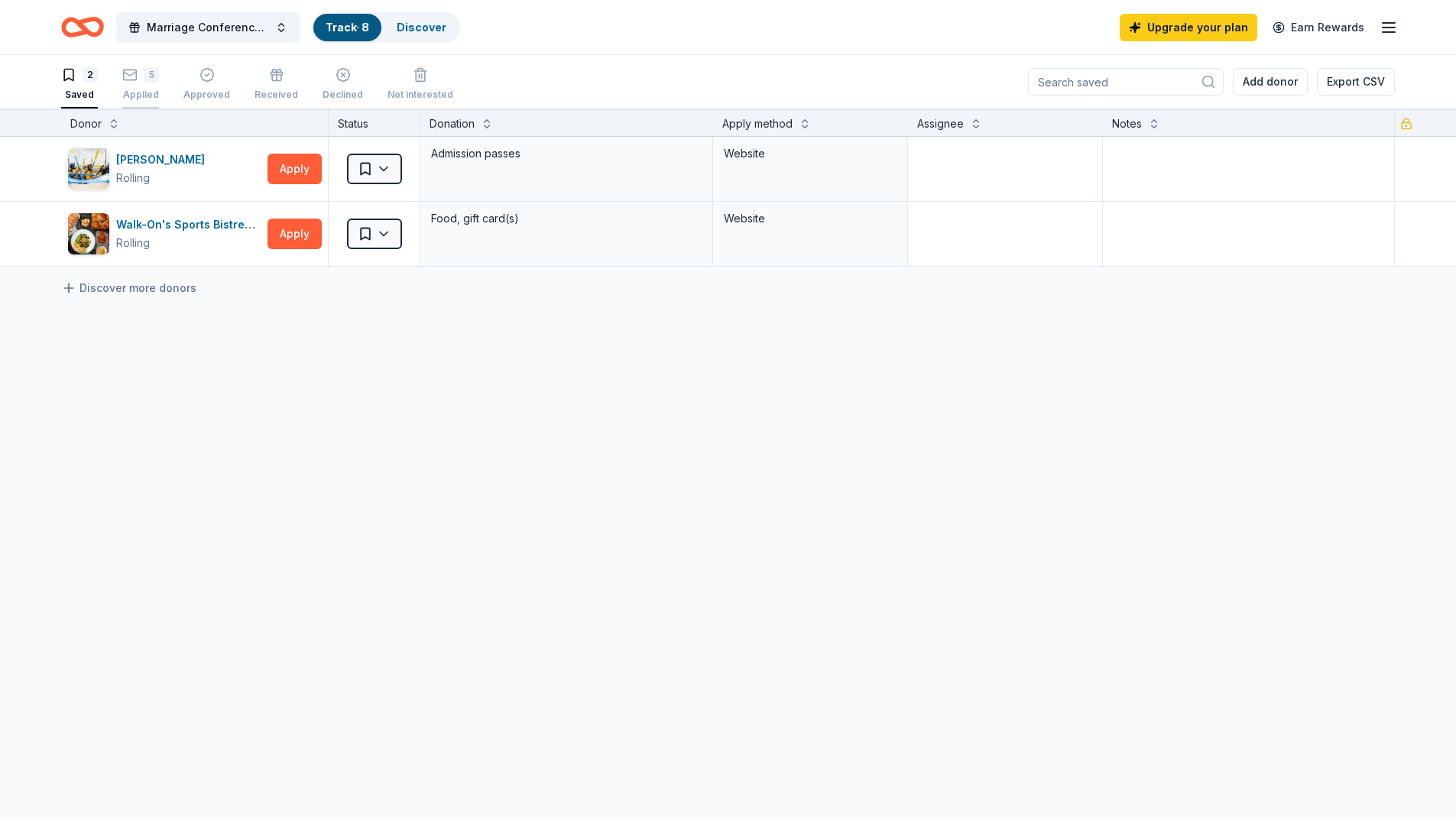
click at [152, 89] on div "Applied" at bounding box center [140, 95] width 37 height 12
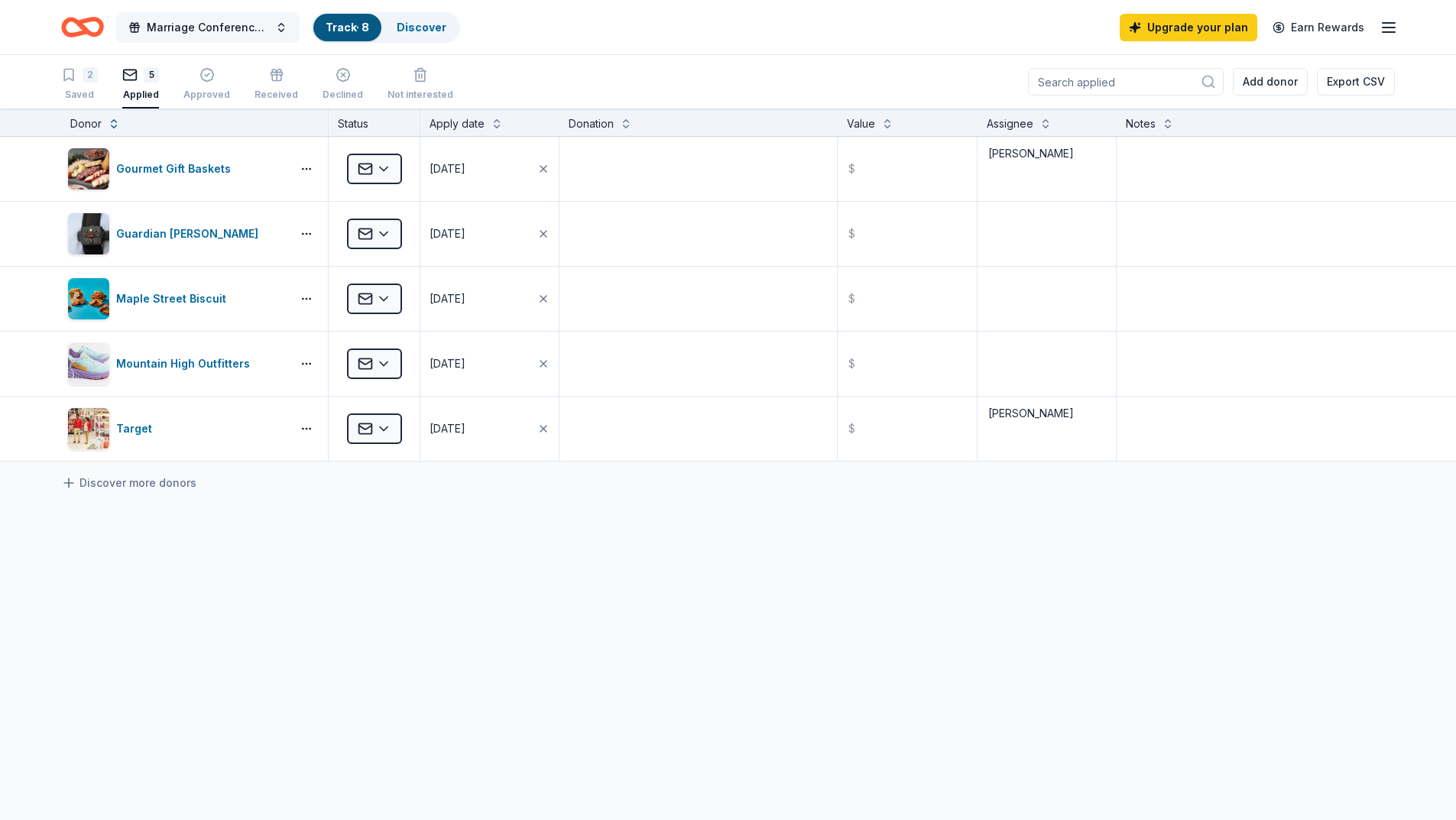
click at [276, 30] on button "Marriage Conference 2025" at bounding box center [207, 27] width 183 height 31
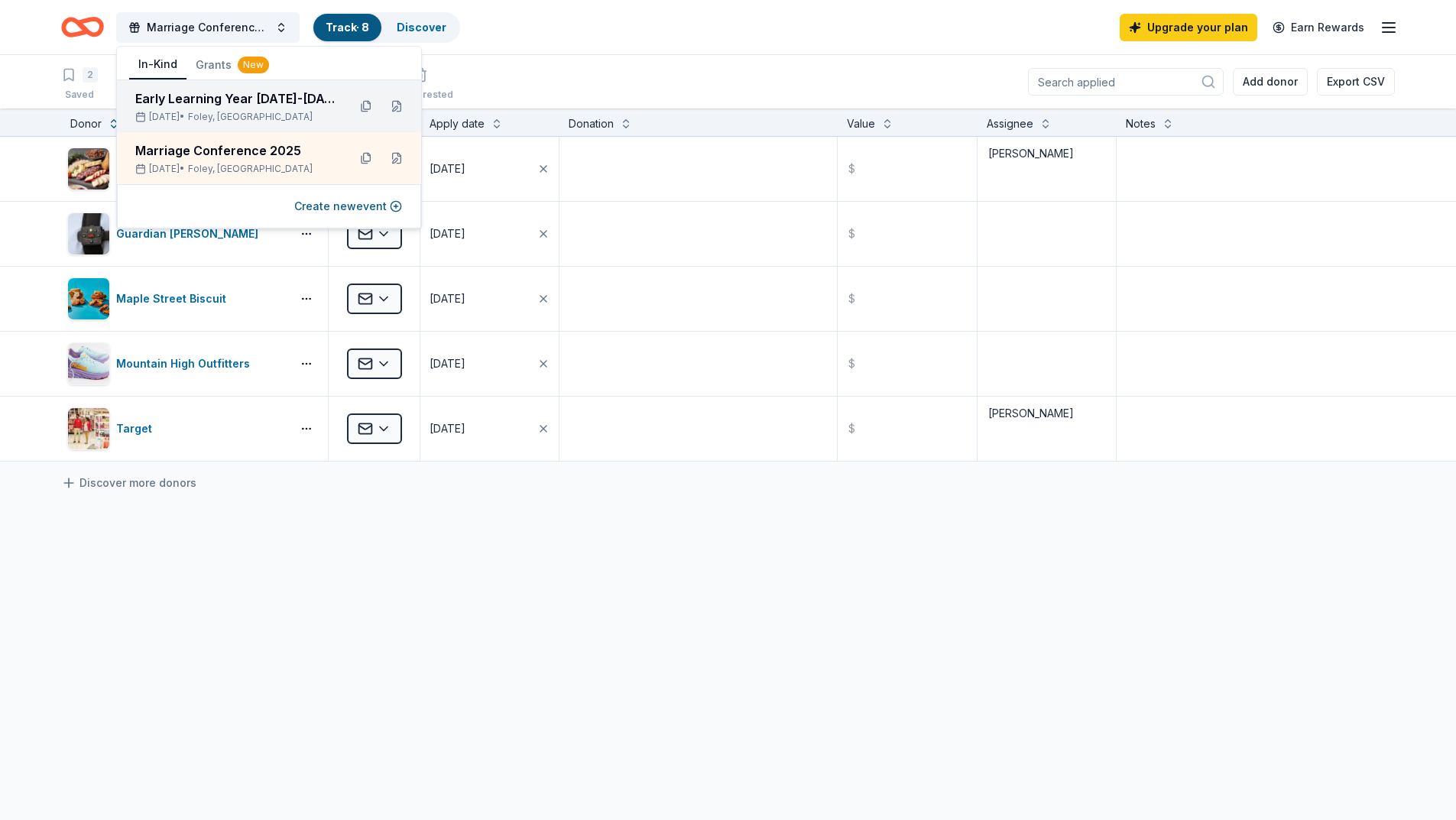
click at [254, 101] on div "Early Learning Year [DATE]-[DATE] Fall Festival and Yard Sale" at bounding box center [235, 99] width 200 height 19
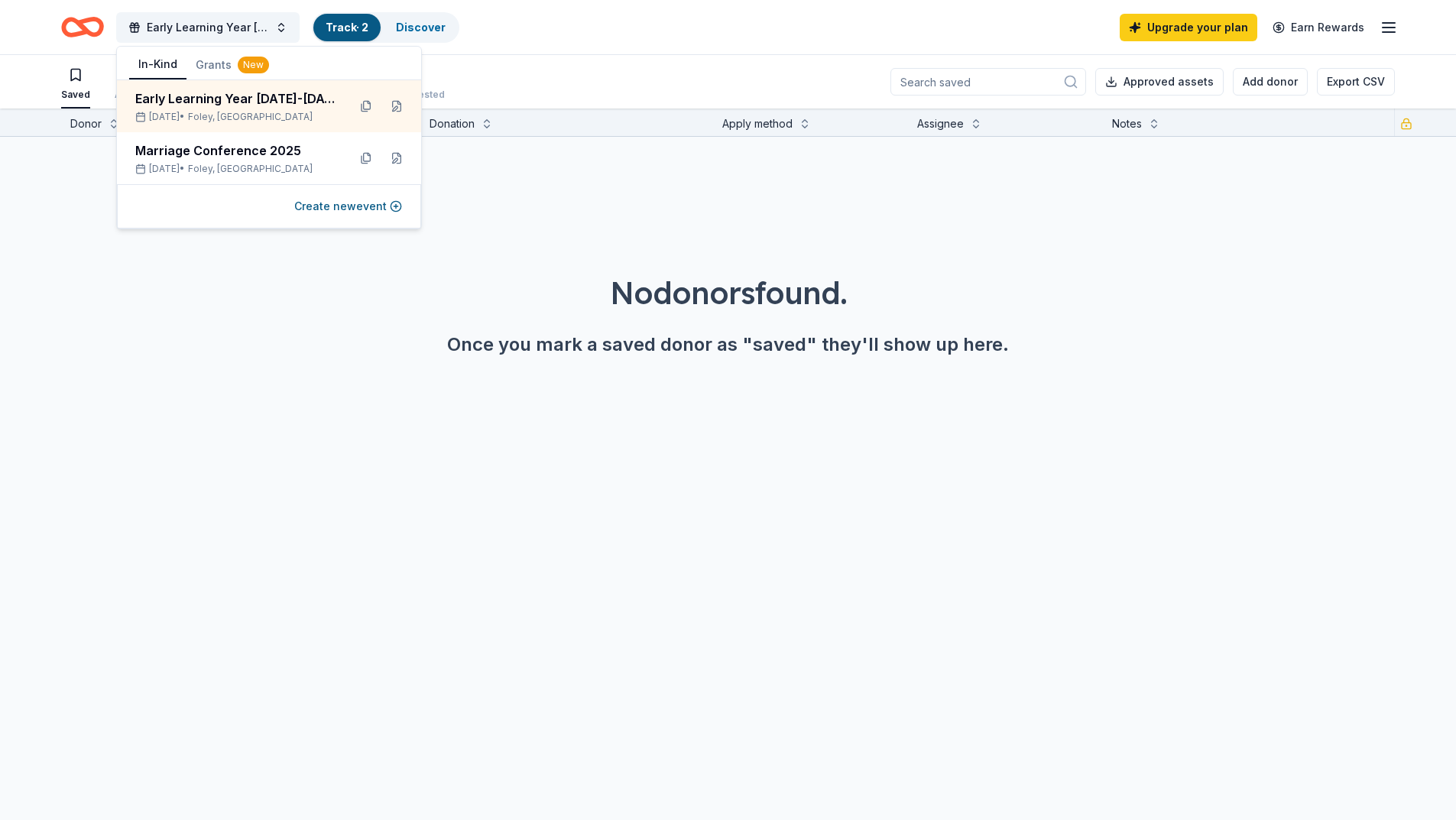
click at [285, 286] on div "No donors found." at bounding box center [728, 292] width 1383 height 43
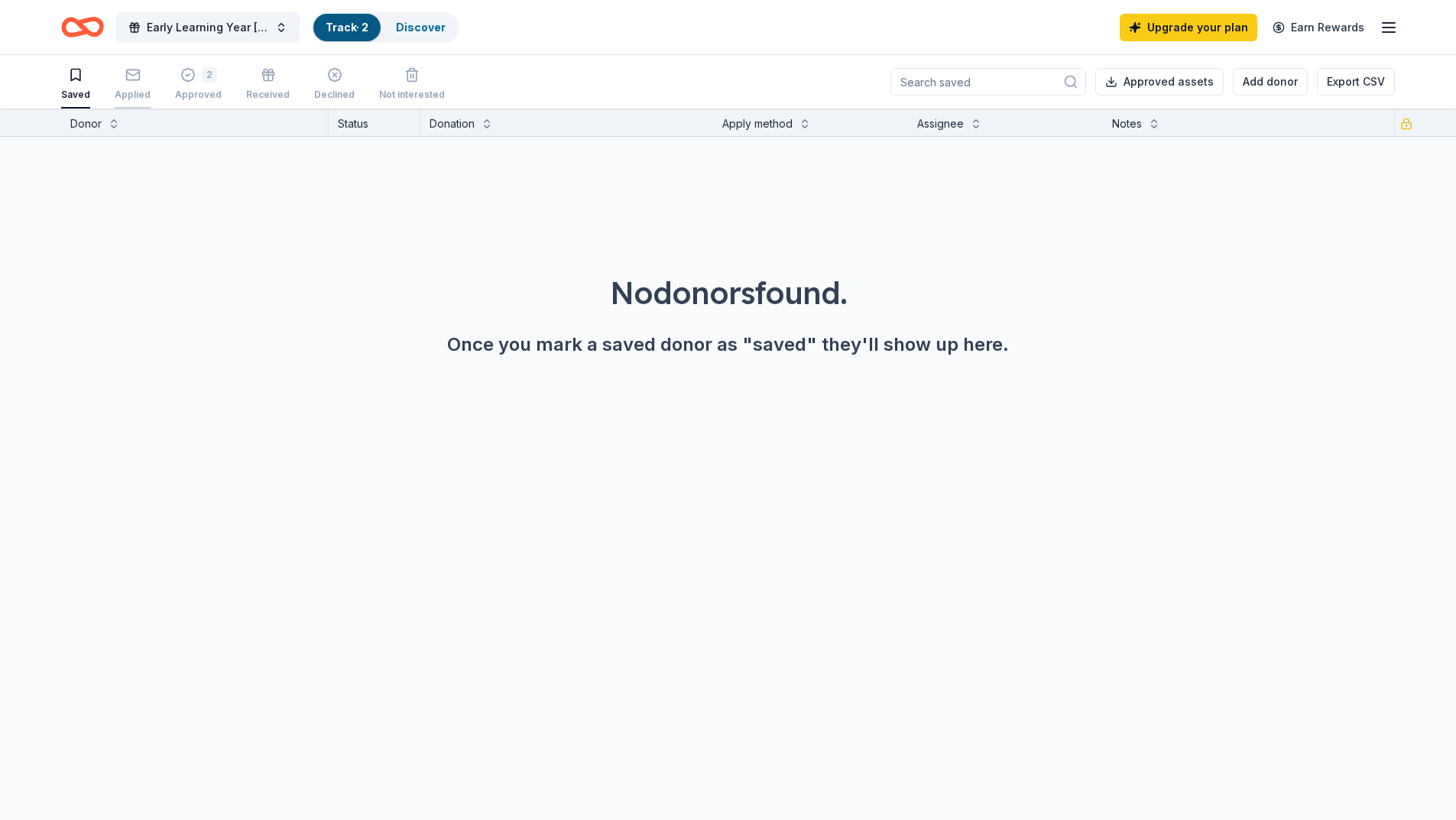
click at [134, 82] on icon "button" at bounding box center [133, 75] width 15 height 15
click at [195, 79] on div "2" at bounding box center [198, 75] width 47 height 15
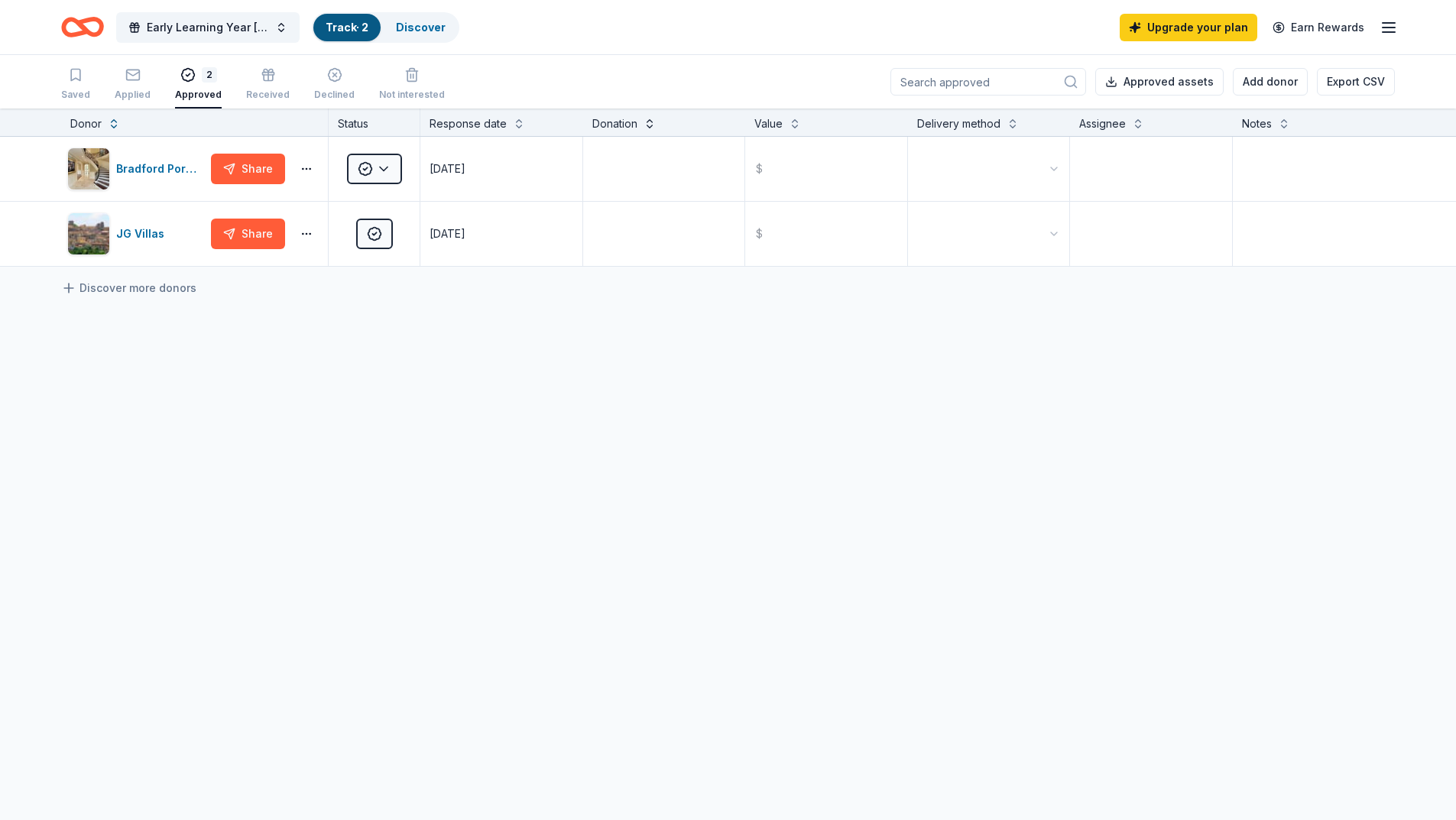
click at [648, 128] on button at bounding box center [650, 122] width 12 height 15
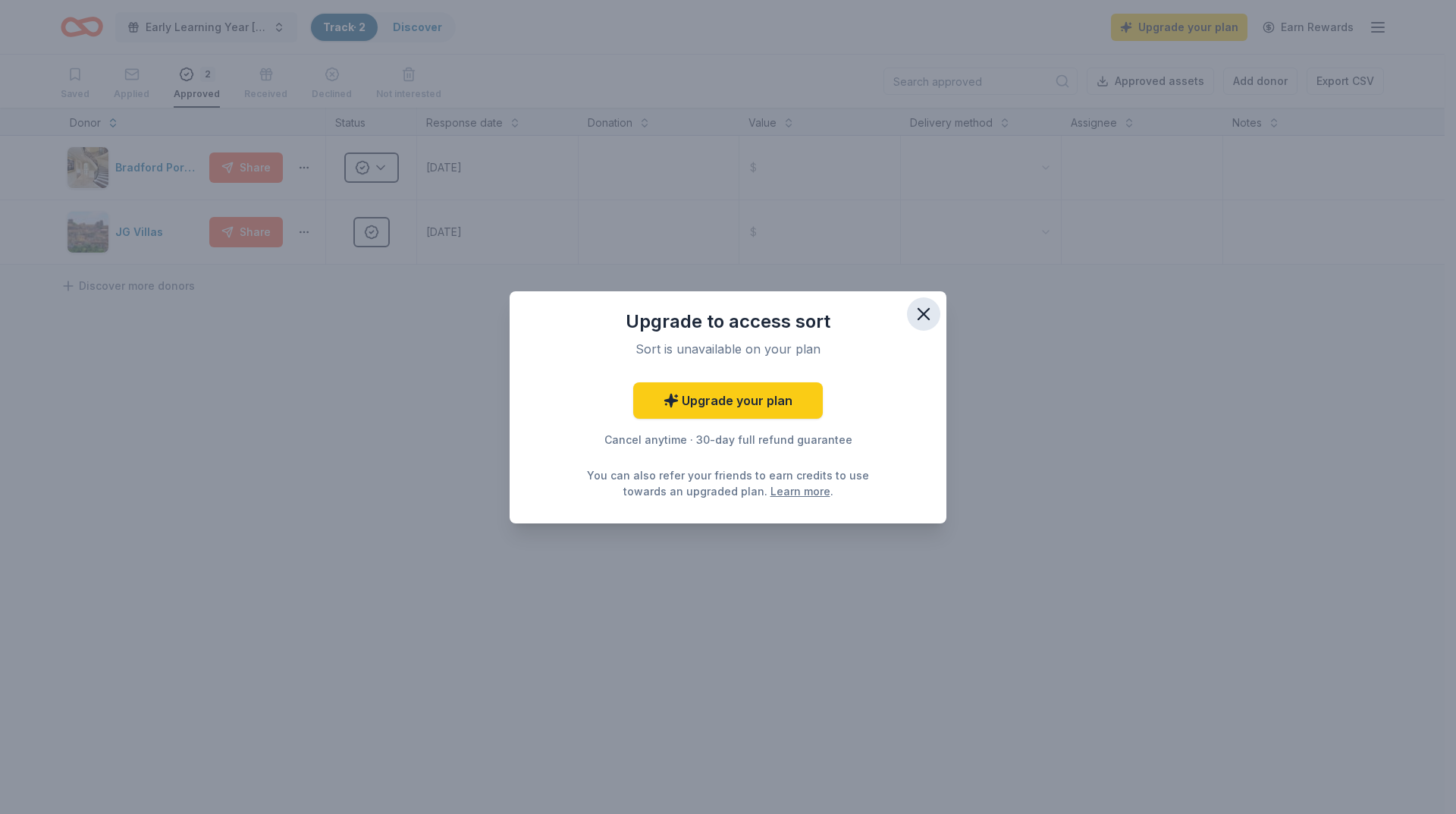
click at [924, 312] on icon "button" at bounding box center [924, 314] width 11 height 11
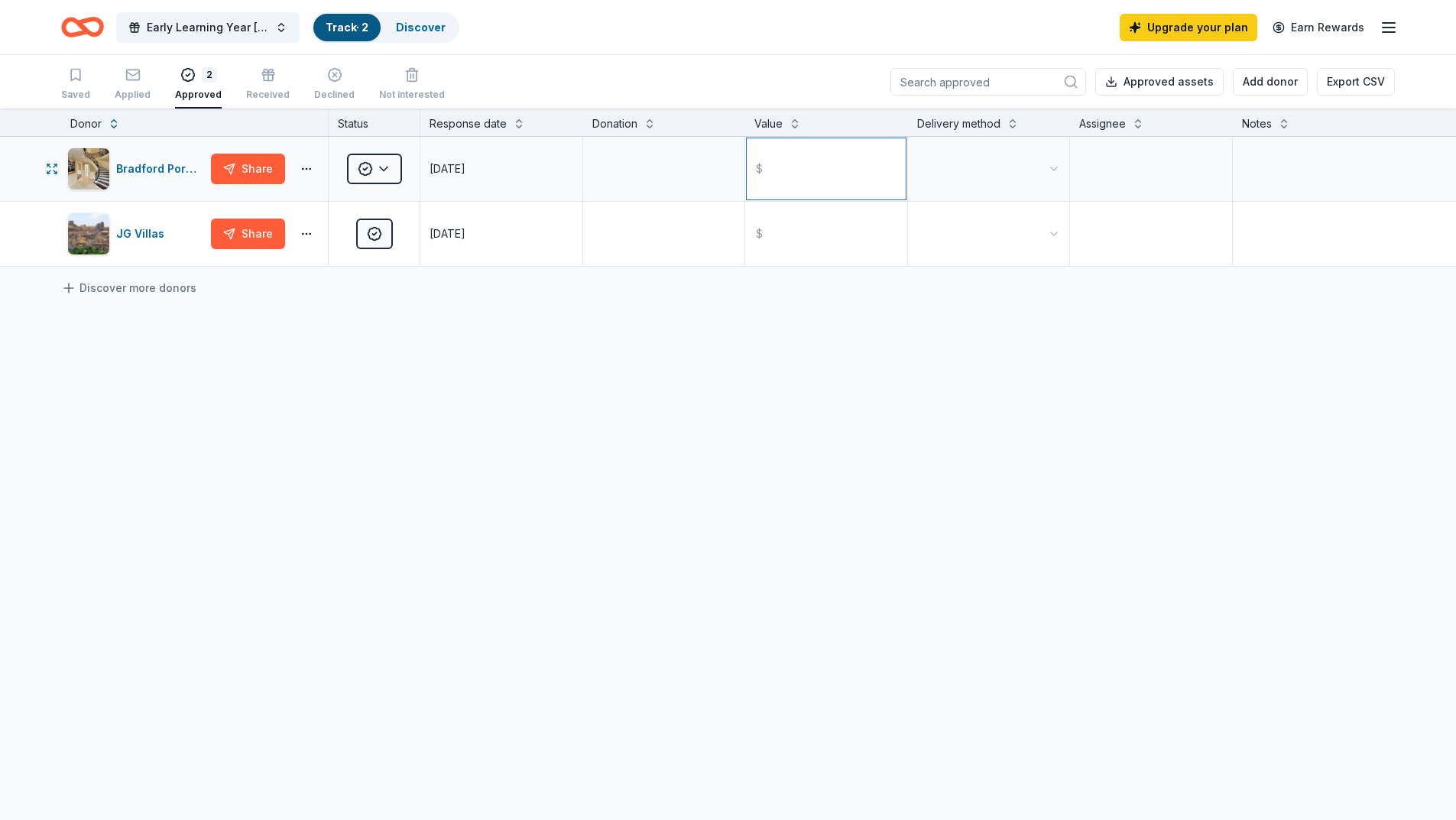
click at [818, 160] on input "text" at bounding box center [826, 169] width 159 height 61
type input "5000.00"
click at [793, 244] on input "text" at bounding box center [826, 234] width 159 height 61
type input "25000.00"
click at [965, 165] on html "Early Learning Year [DATE]-[DATE] Fall Festival and Yard Sale Track · 2 Discove…" at bounding box center [728, 410] width 1456 height 820
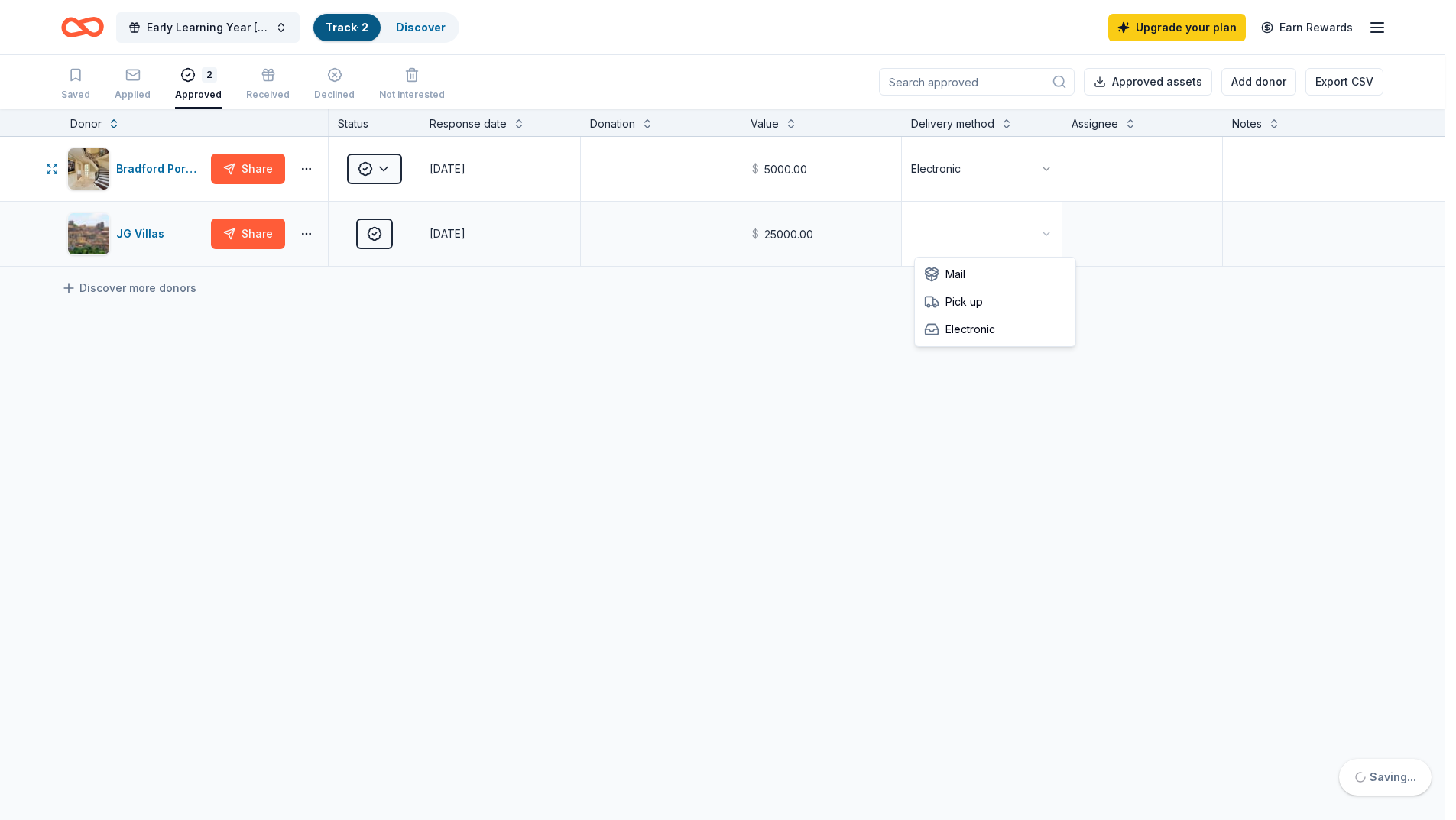
click at [999, 220] on html "Early Learning Year [DATE]-[DATE] Fall Festival and Yard Sale Track · 2 Discove…" at bounding box center [728, 410] width 1456 height 820
click at [1120, 166] on textarea at bounding box center [1151, 169] width 159 height 61
click at [1137, 149] on textarea at bounding box center [1151, 169] width 159 height 61
click at [1273, 158] on textarea at bounding box center [1314, 169] width 159 height 61
click at [834, 396] on div "Bradford Portraits Share Approved [DATE] $ 5000.00 Electronic JG Villas Share A…" at bounding box center [728, 344] width 1456 height 417
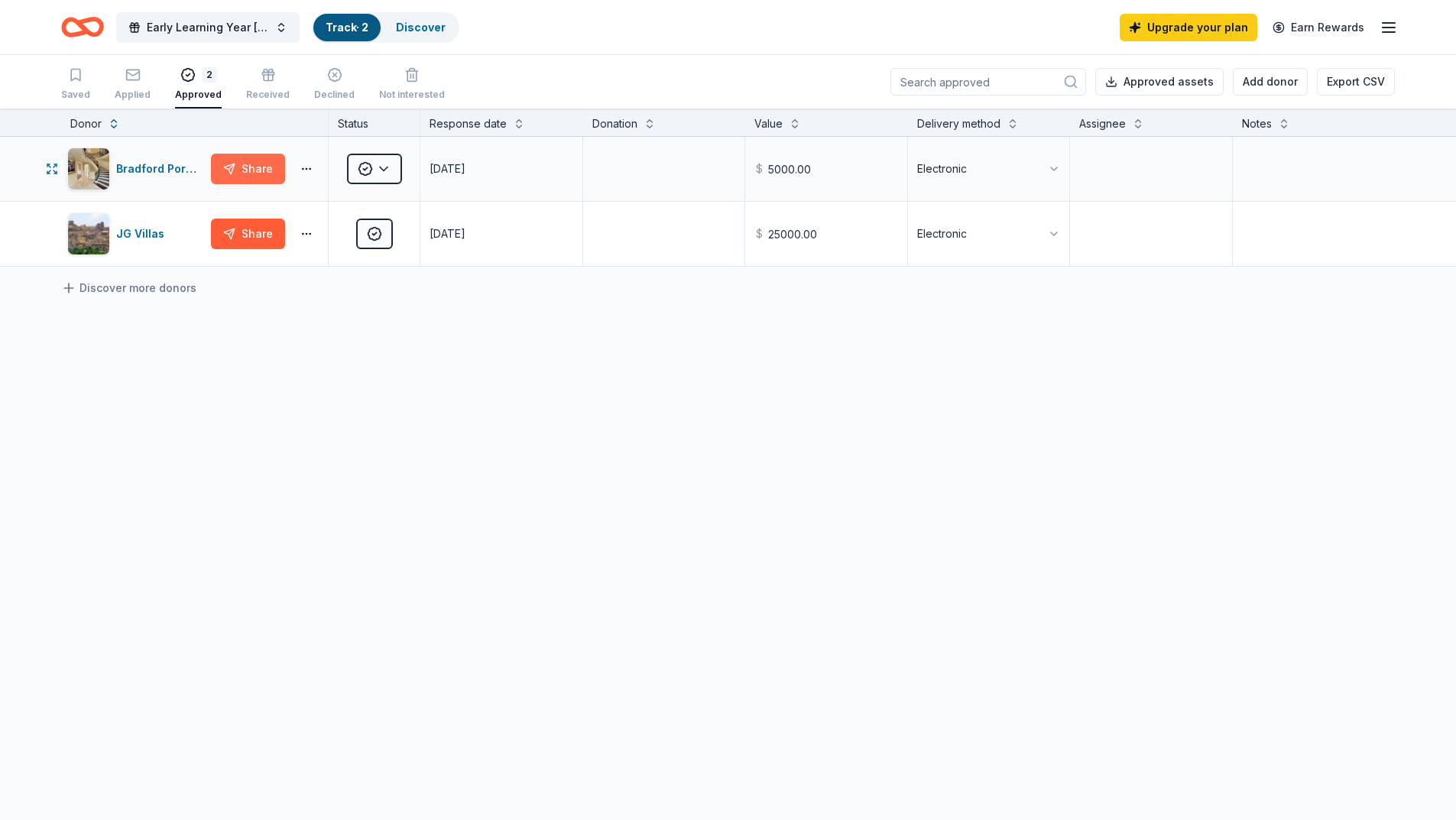
click at [263, 166] on button "Share" at bounding box center [247, 169] width 74 height 31
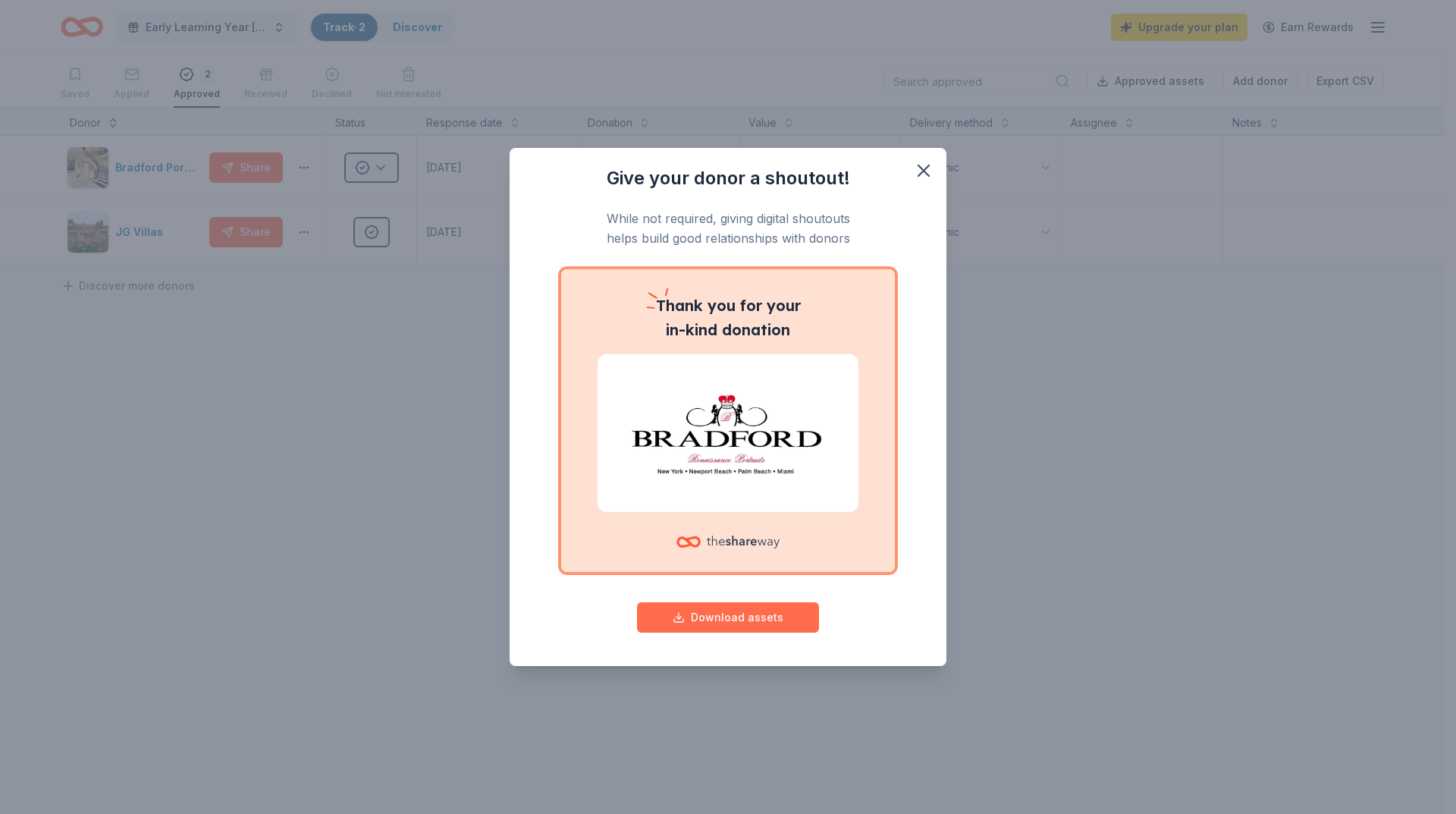
click at [777, 621] on button "Download assets" at bounding box center [728, 618] width 182 height 30
click at [927, 172] on icon "button" at bounding box center [923, 170] width 21 height 21
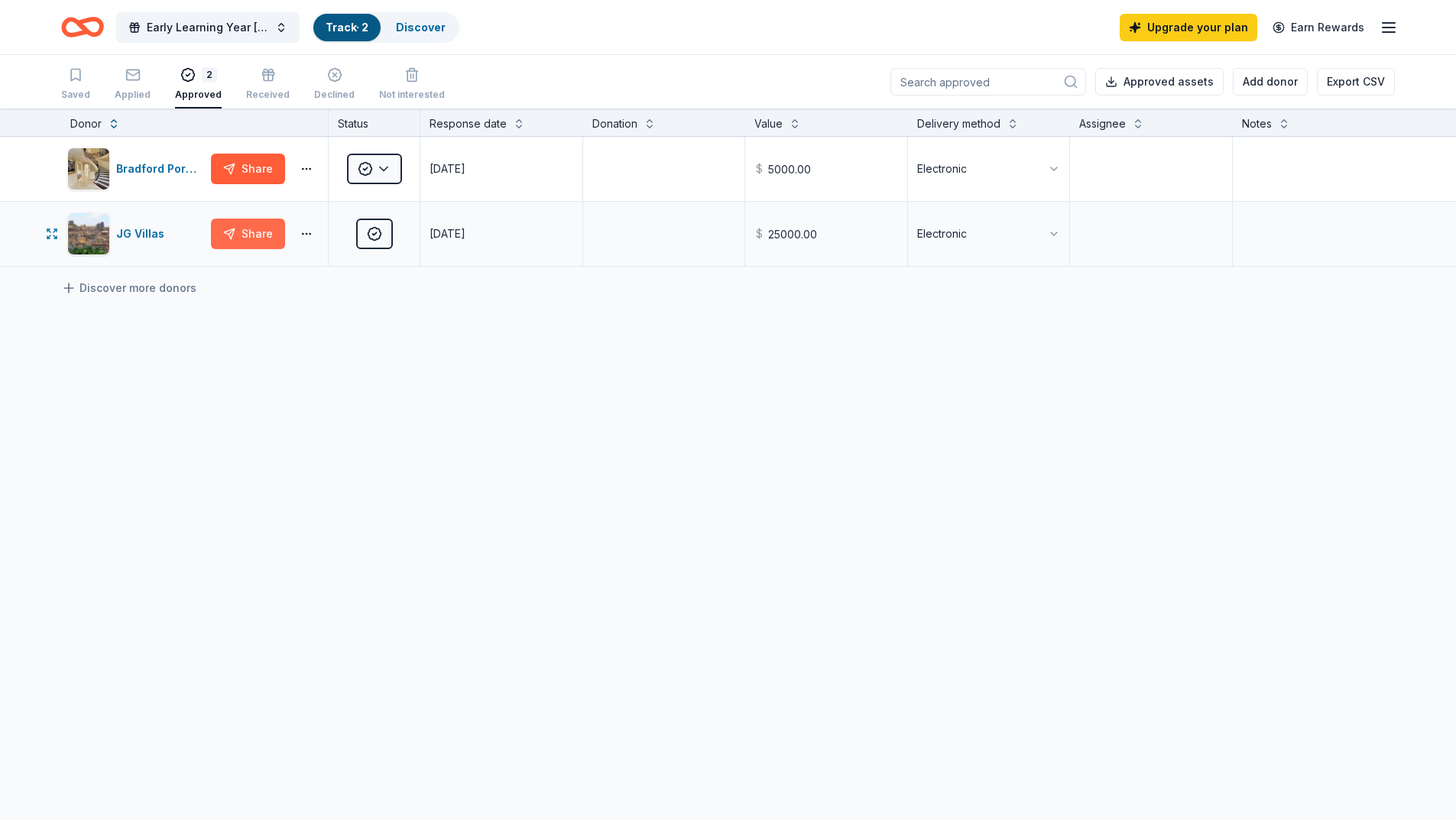
click at [251, 233] on button "Share" at bounding box center [247, 234] width 74 height 31
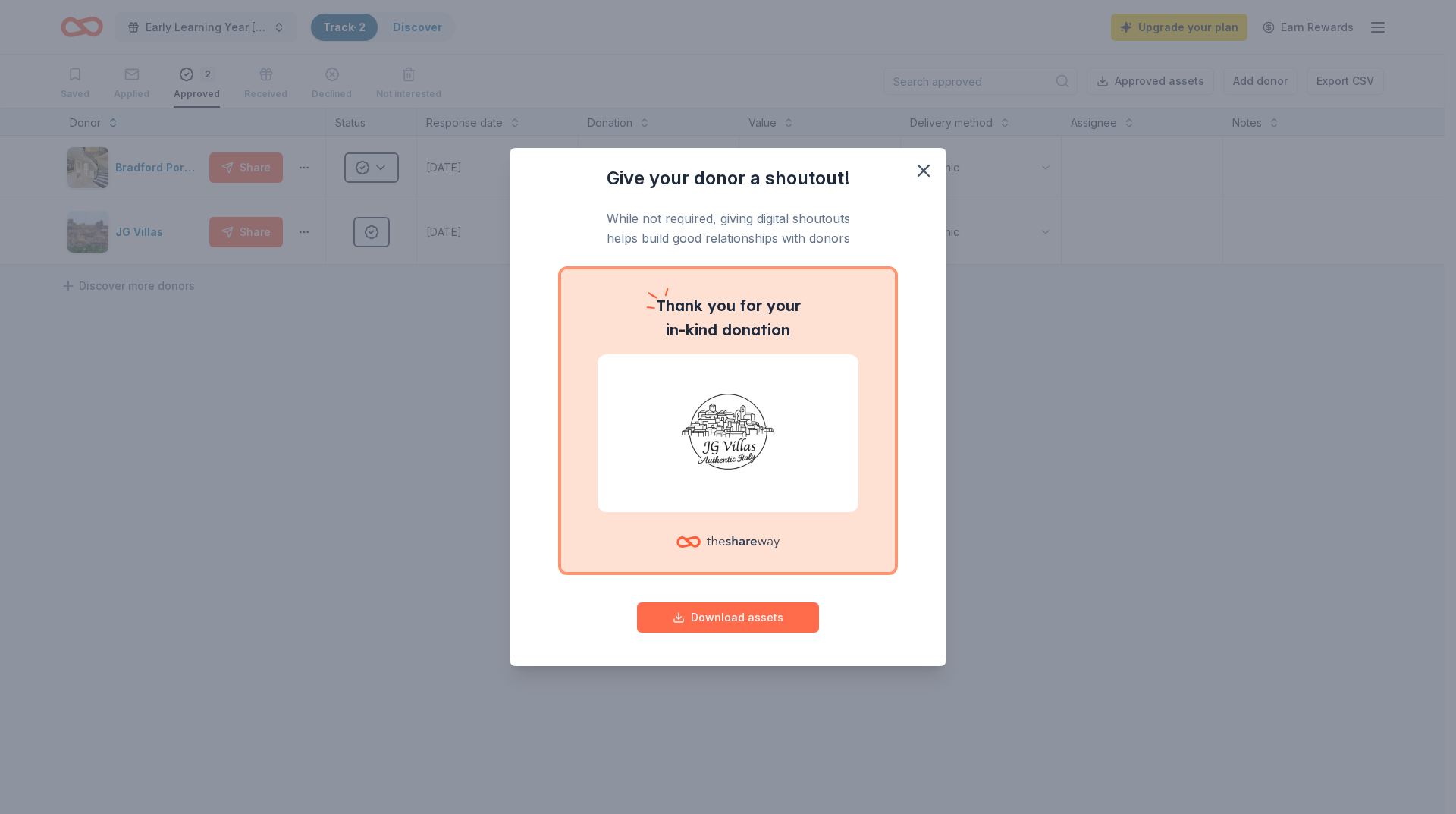
click at [744, 618] on button "Download assets" at bounding box center [728, 618] width 182 height 30
click at [415, 472] on div "Give your donor a shoutout! While not required, giving digital shoutouts helps …" at bounding box center [728, 407] width 1456 height 814
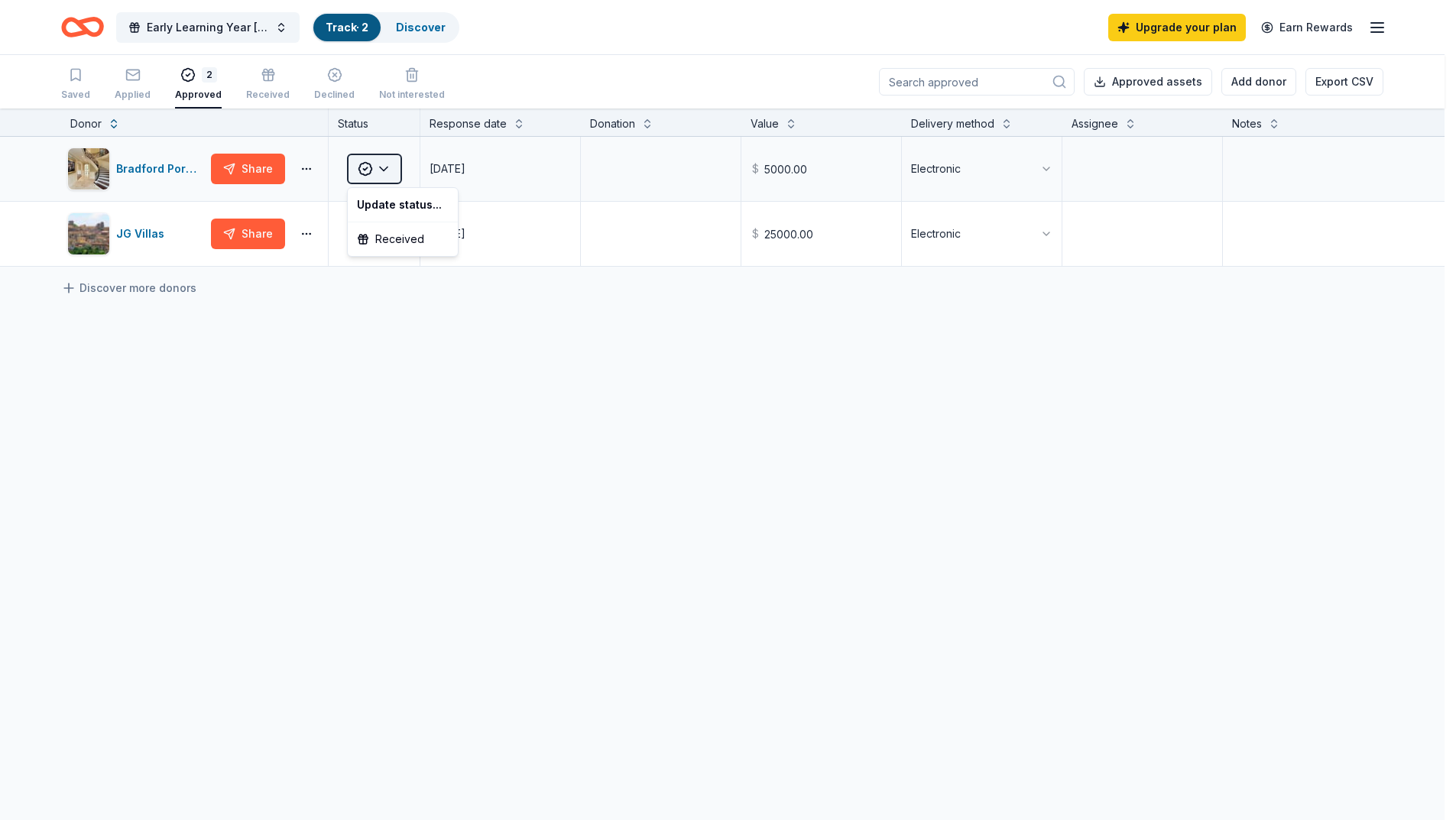
click at [390, 165] on html "Early Learning Year [DATE]-[DATE] Fall Festival and Yard Sale Track · 2 Discove…" at bounding box center [728, 410] width 1456 height 820
click at [454, 361] on html "Early Learning Year [DATE]-[DATE] Fall Festival and Yard Sale Track · 2 Discove…" at bounding box center [733, 410] width 1467 height 820
click at [265, 91] on div "Received" at bounding box center [268, 95] width 43 height 12
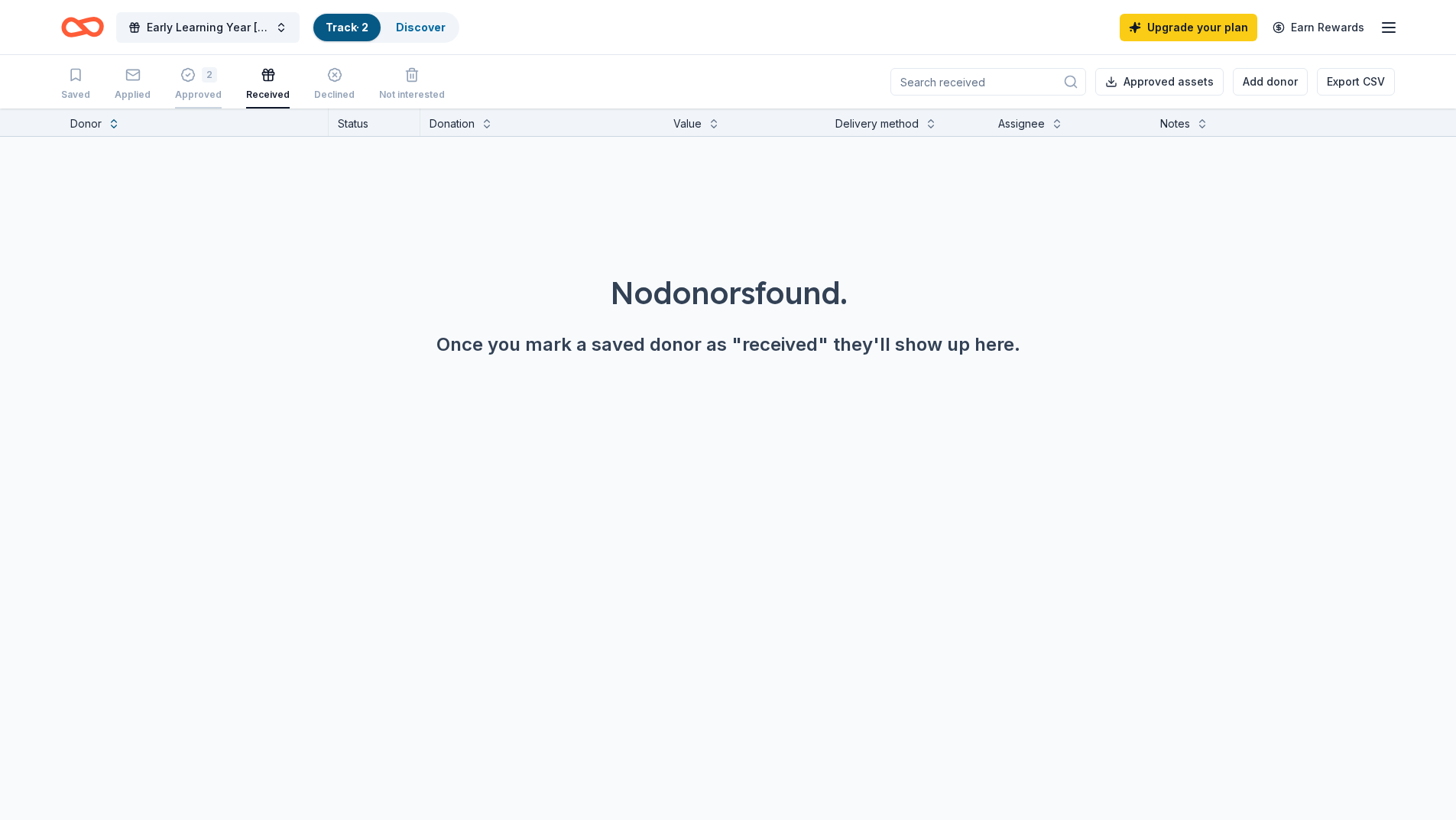
click at [202, 78] on div "2" at bounding box center [210, 75] width 15 height 15
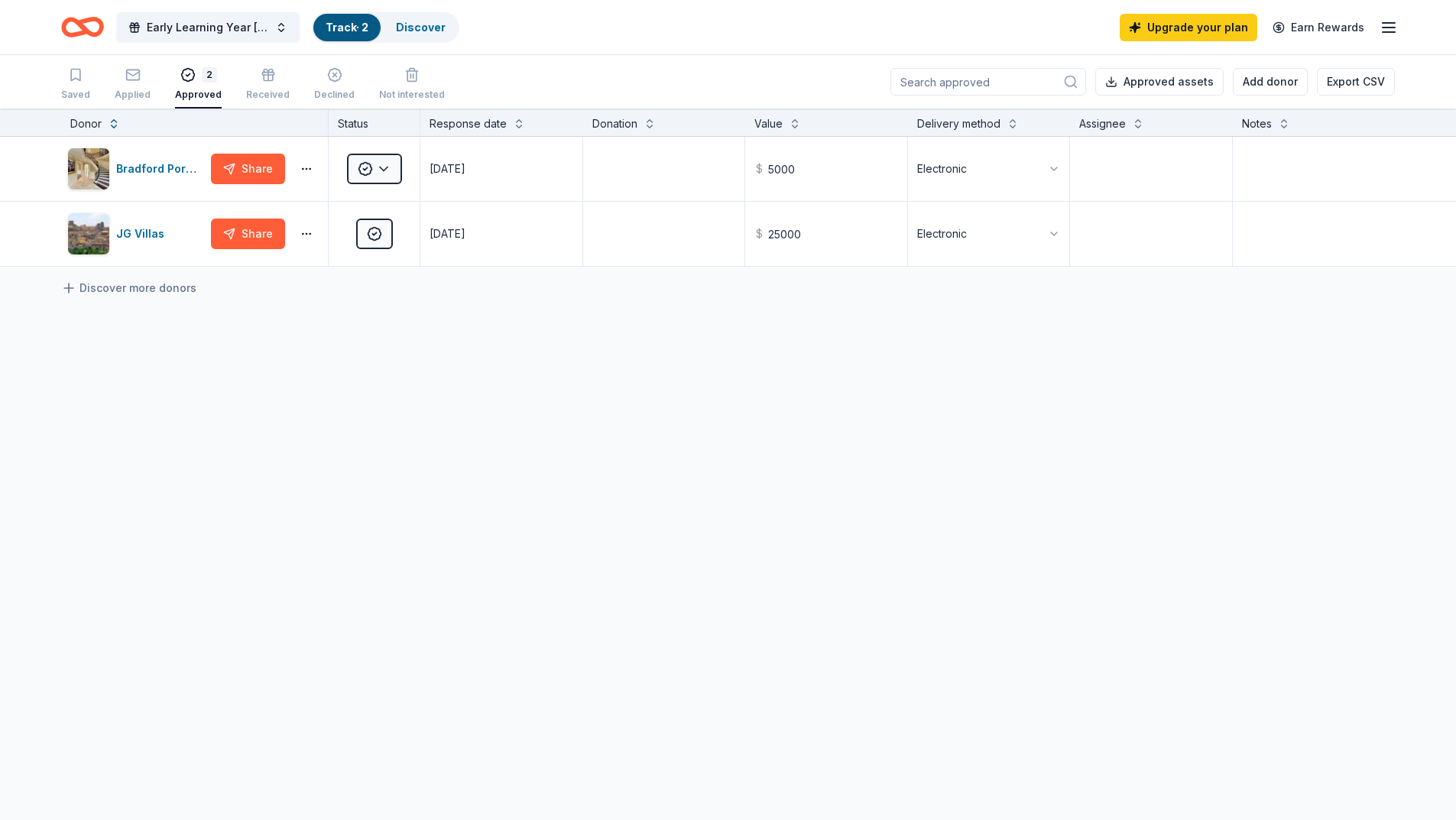
click at [90, 26] on icon "Home" at bounding box center [83, 27] width 43 height 36
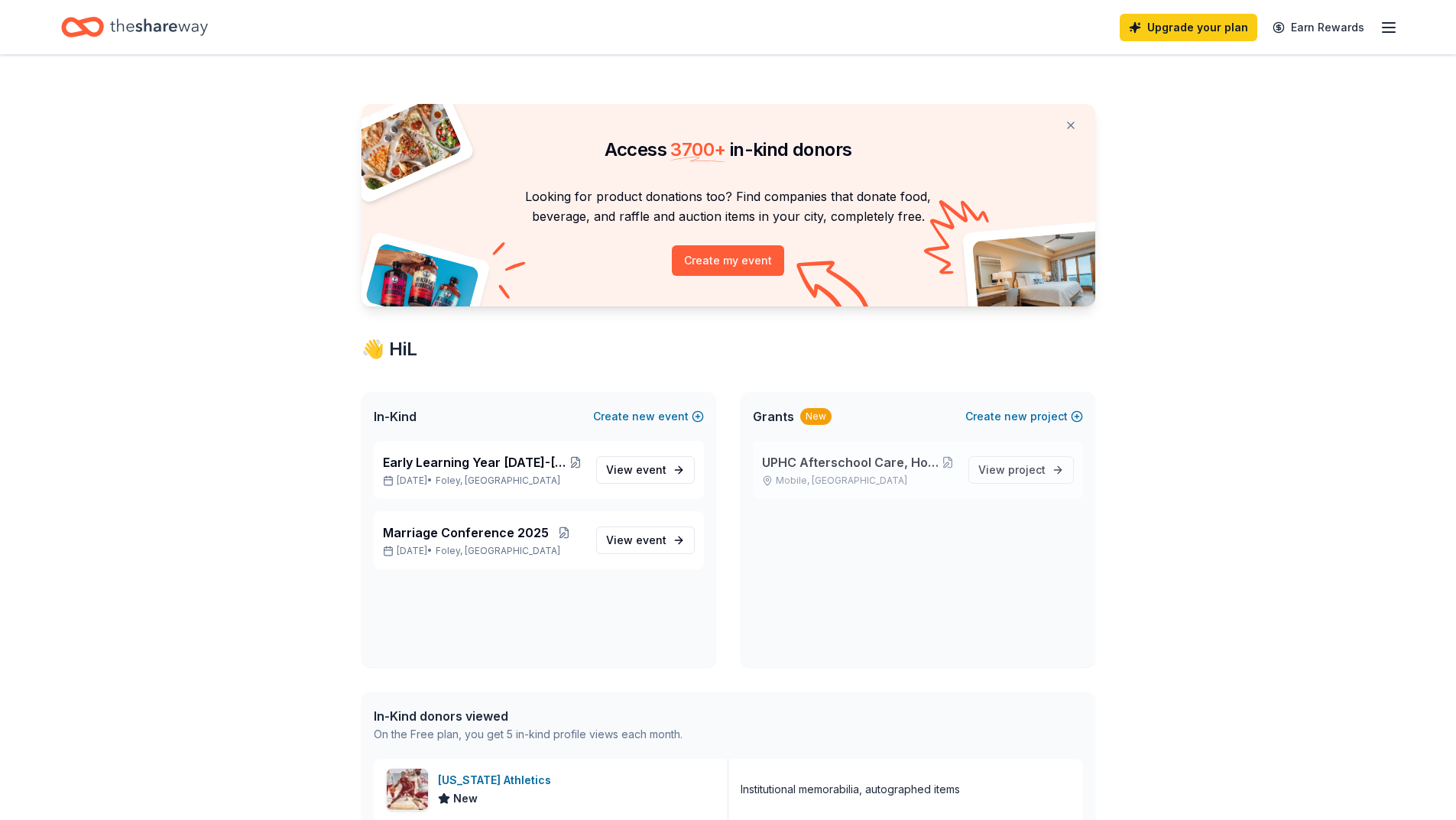
click at [831, 471] on div "UPHC Afterschool Care, Homework & Literacy Help Grant Mobile, [GEOGRAPHIC_DATA]" at bounding box center [859, 470] width 194 height 33
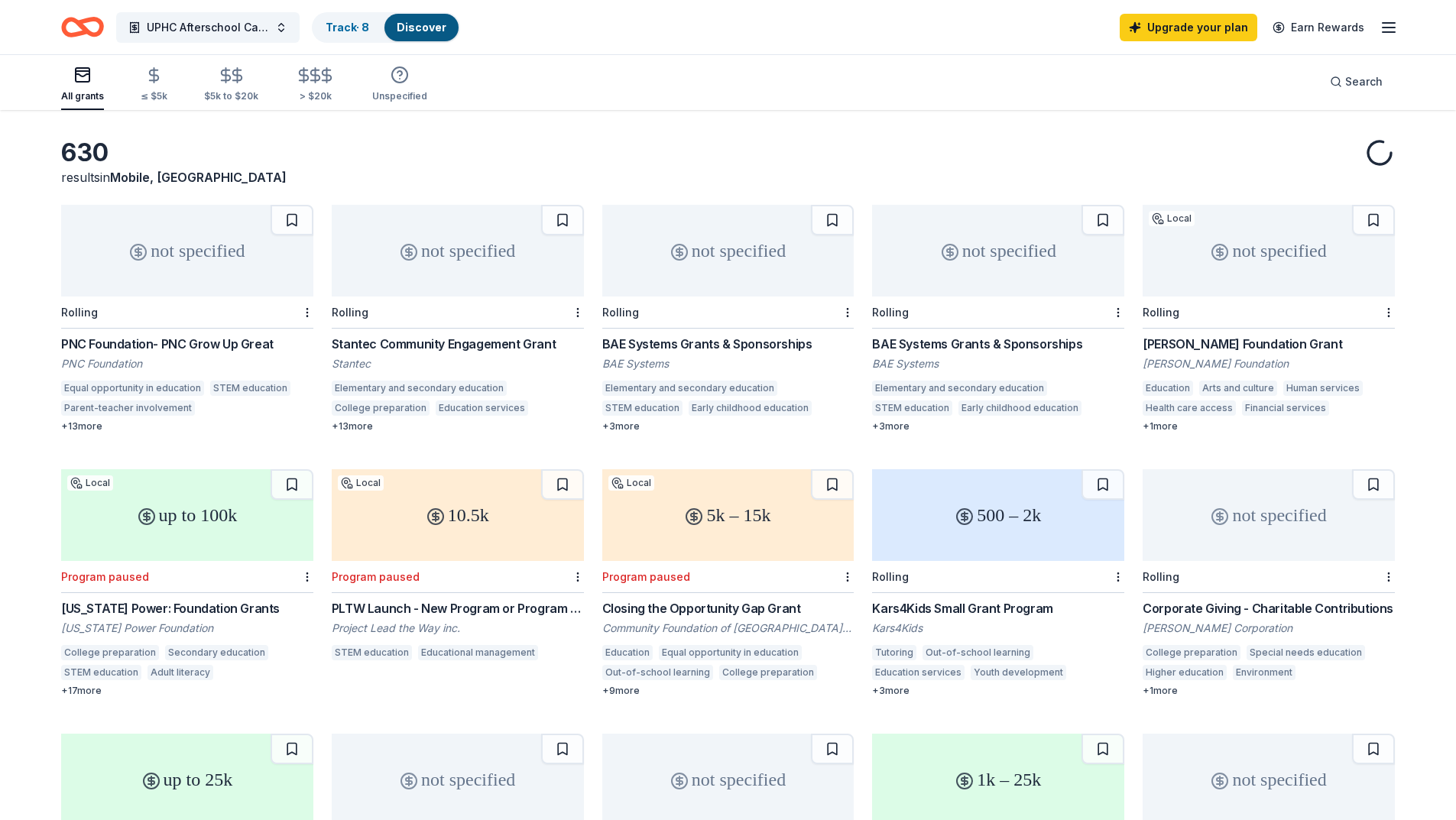
scroll to position [77, 0]
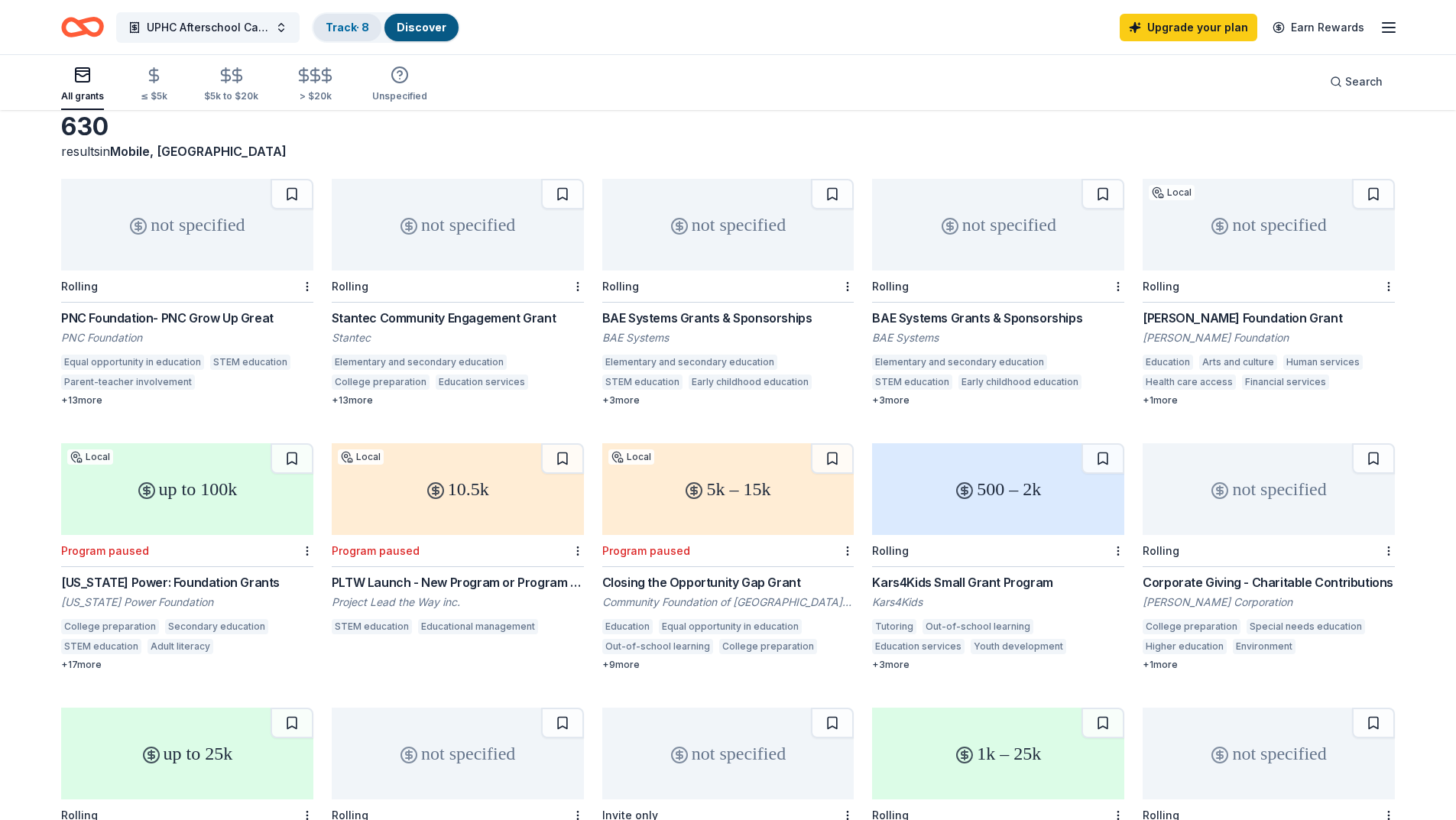
click at [349, 29] on link "Track · 8" at bounding box center [347, 26] width 43 height 13
